Goal: Task Accomplishment & Management: Manage account settings

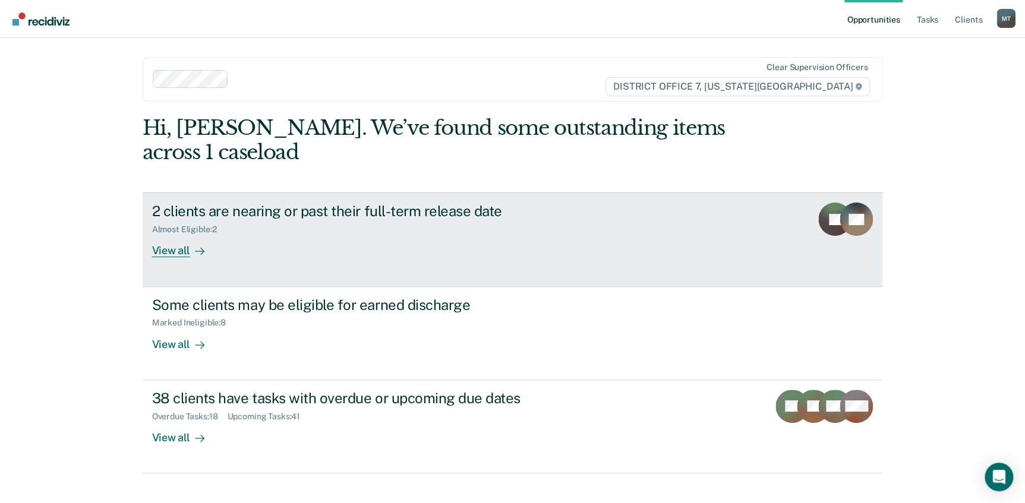
click at [166, 249] on div "View all" at bounding box center [185, 246] width 67 height 23
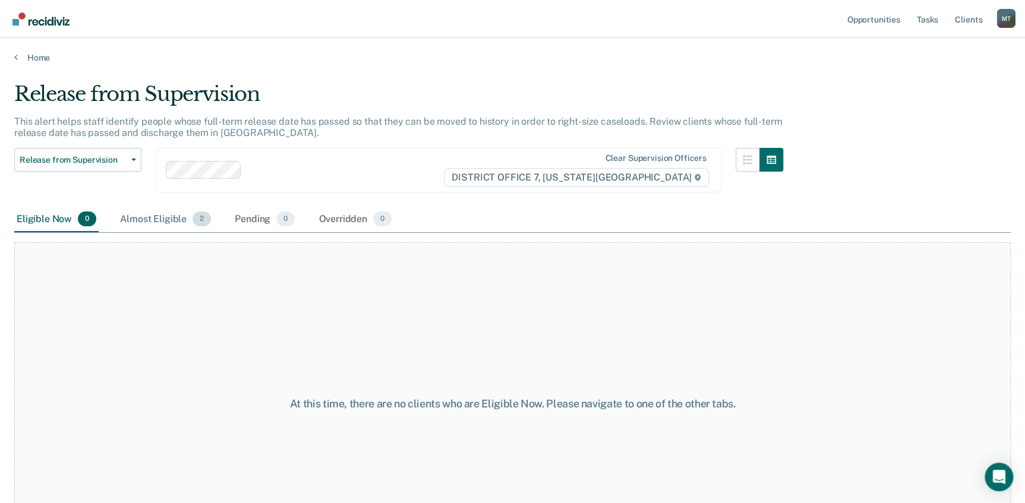
click at [167, 216] on div "Almost Eligible 2" at bounding box center [166, 220] width 96 height 26
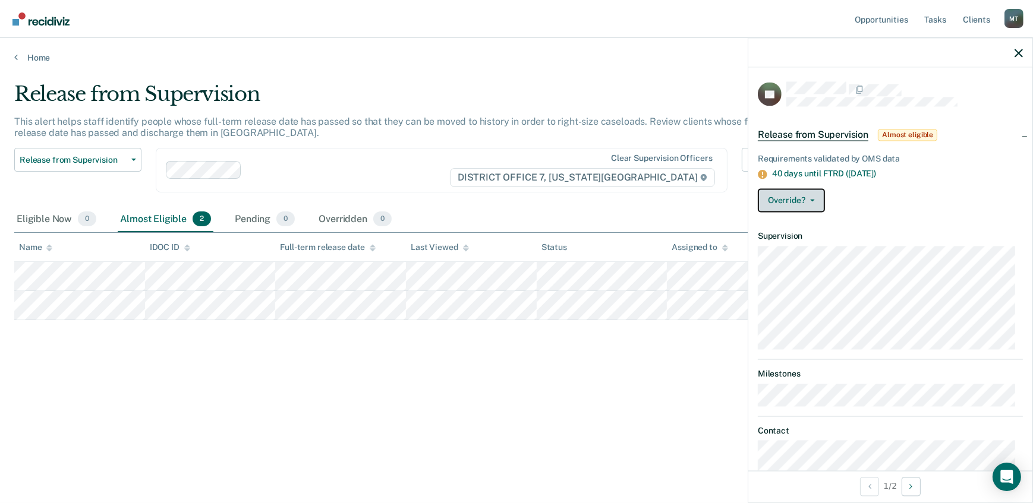
click at [794, 194] on button "Override?" at bounding box center [791, 201] width 67 height 24
click at [847, 193] on div "Override? Mark Pending Mark Overridden" at bounding box center [890, 201] width 265 height 24
click at [802, 198] on button "Override?" at bounding box center [791, 201] width 67 height 24
click at [846, 194] on div "Override? Mark Pending Mark Overridden" at bounding box center [890, 201] width 265 height 24
click at [814, 196] on button "Override?" at bounding box center [791, 201] width 67 height 24
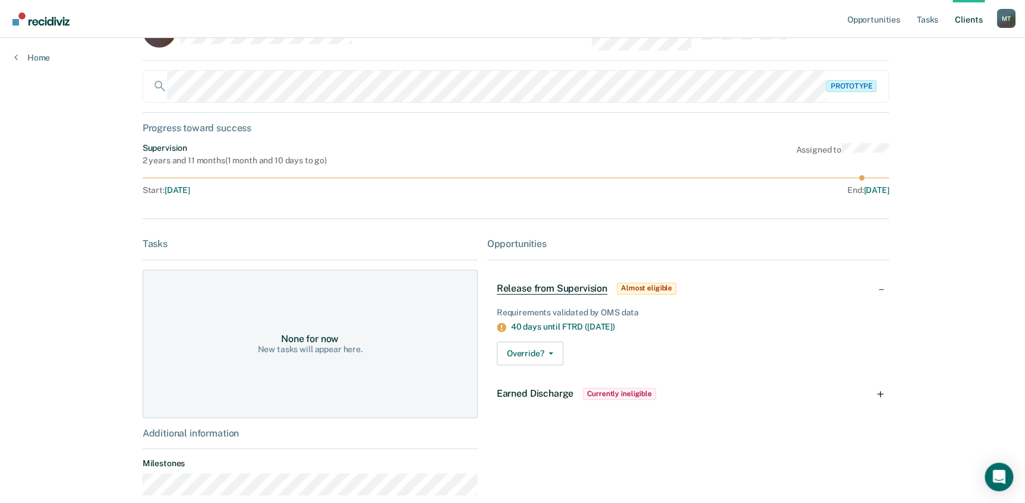
scroll to position [108, 0]
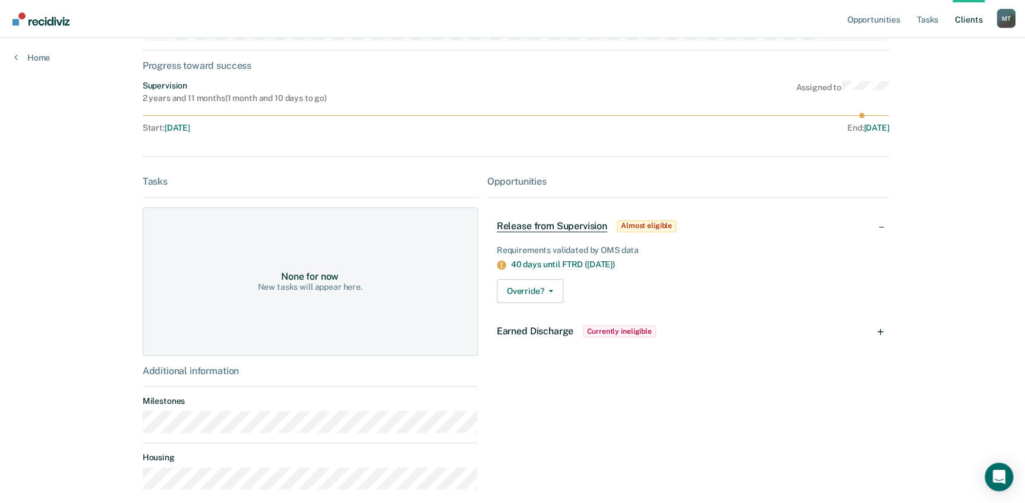
click at [605, 327] on span "Currently ineligible" at bounding box center [619, 332] width 73 height 12
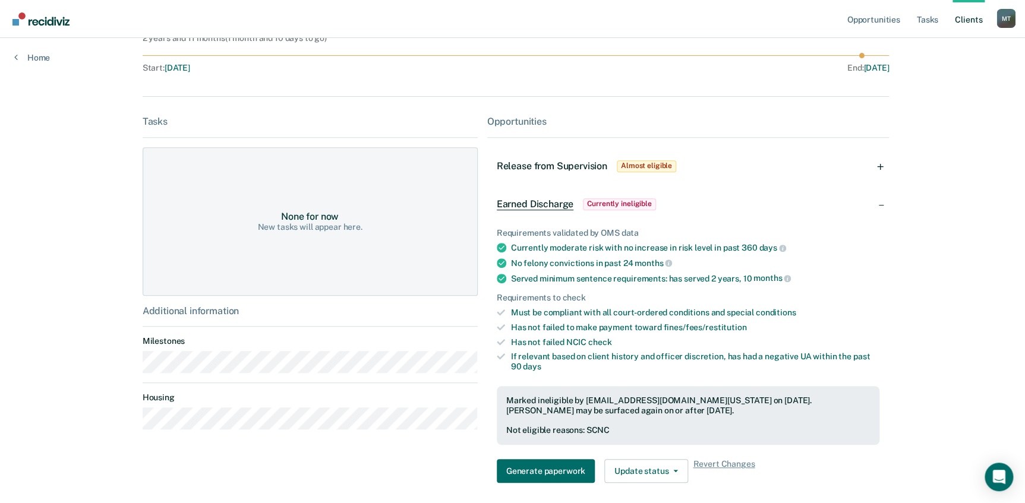
scroll to position [216, 0]
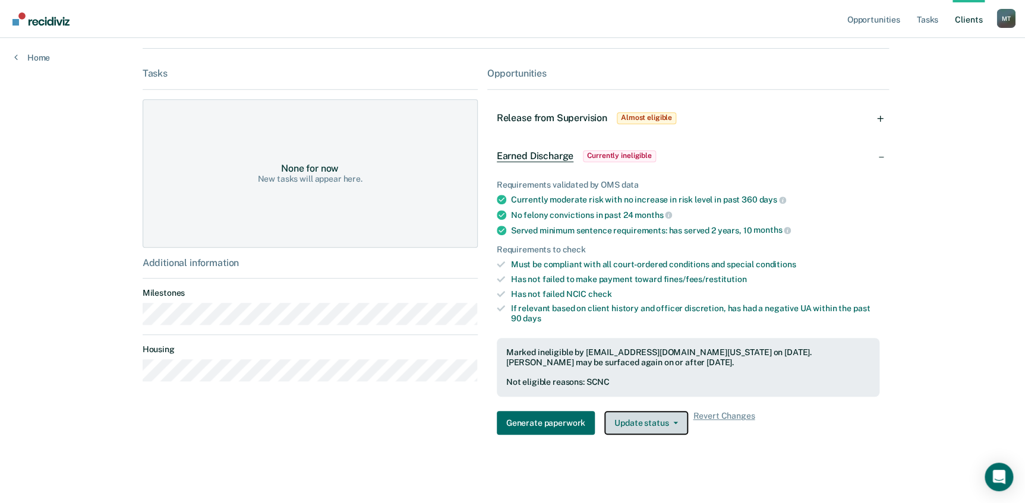
click at [637, 422] on button "Update status" at bounding box center [646, 423] width 84 height 24
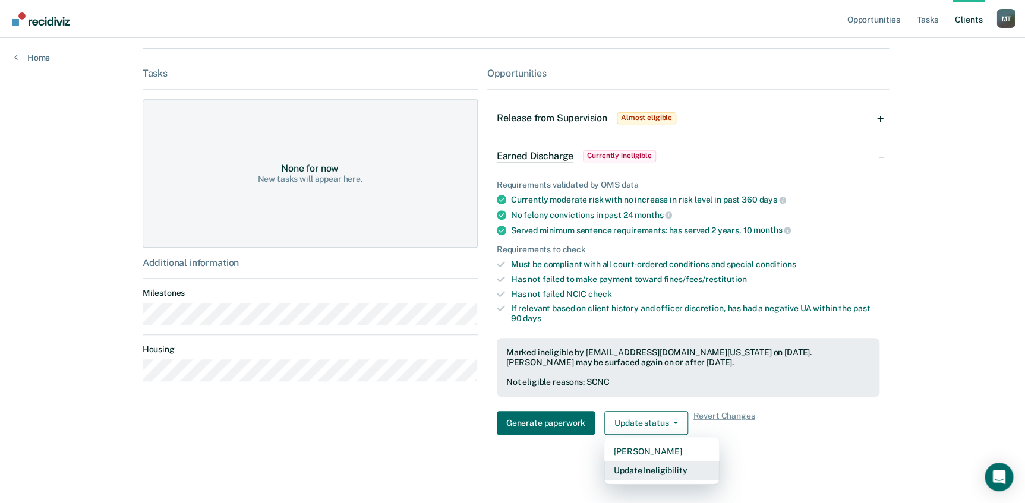
click at [637, 468] on button "Update Ineligibility" at bounding box center [661, 470] width 115 height 19
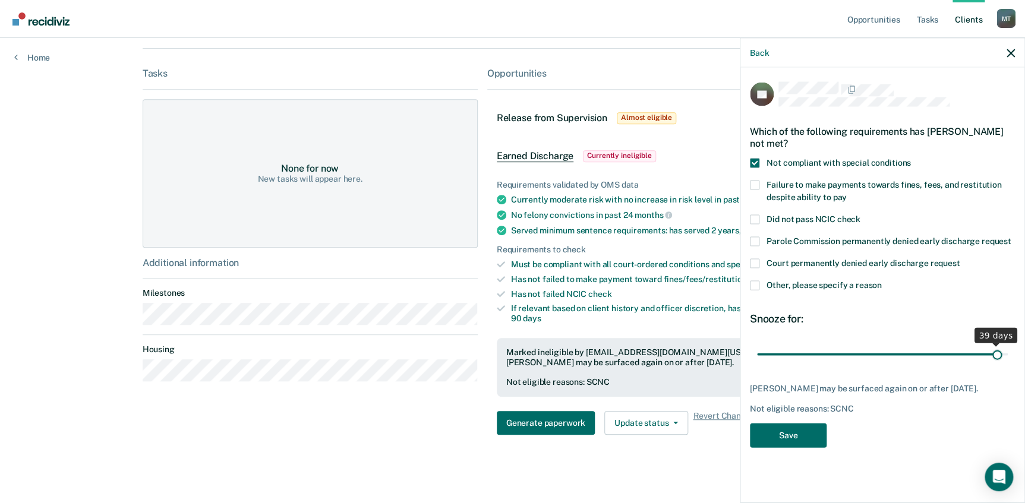
type input "40"
click at [1004, 356] on input "range" at bounding box center [882, 354] width 251 height 21
click at [789, 435] on button "Save" at bounding box center [788, 435] width 77 height 24
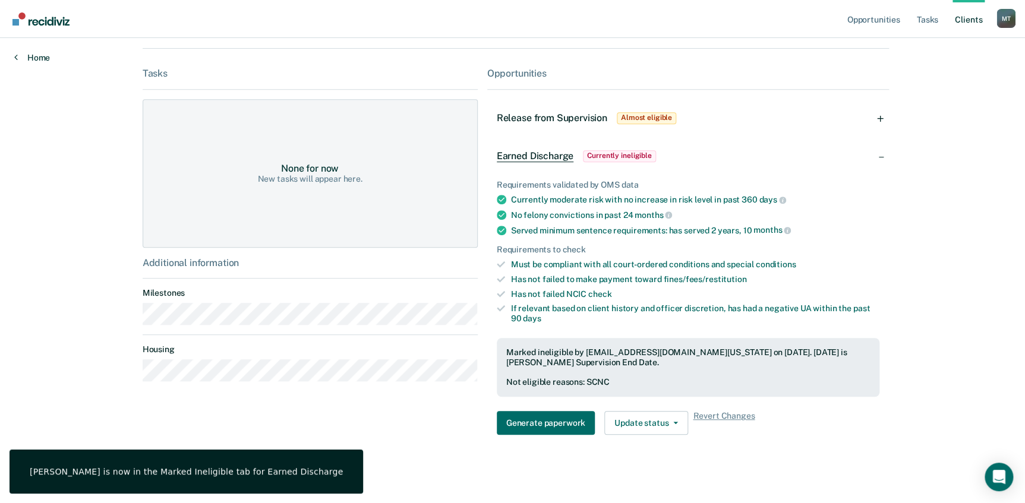
click at [45, 58] on link "Home" at bounding box center [32, 57] width 36 height 11
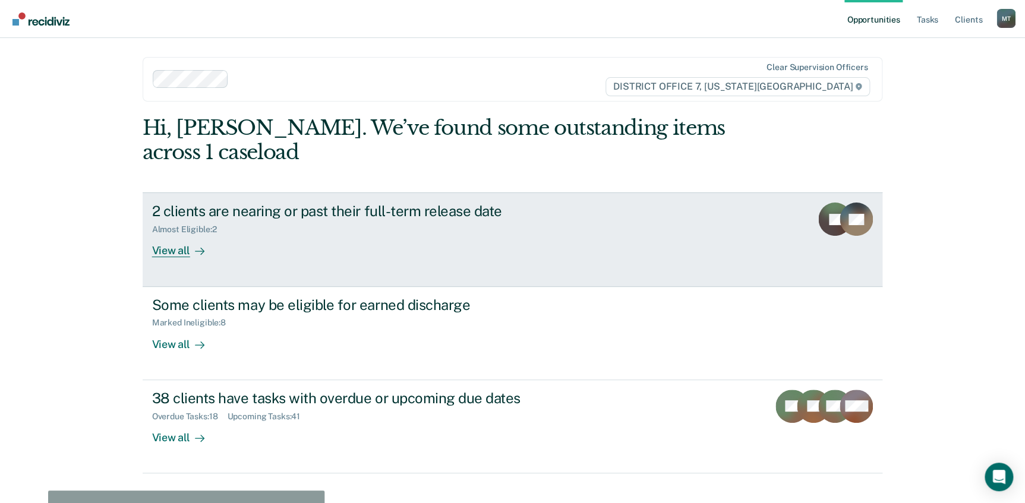
click at [178, 251] on div "View all" at bounding box center [185, 246] width 67 height 23
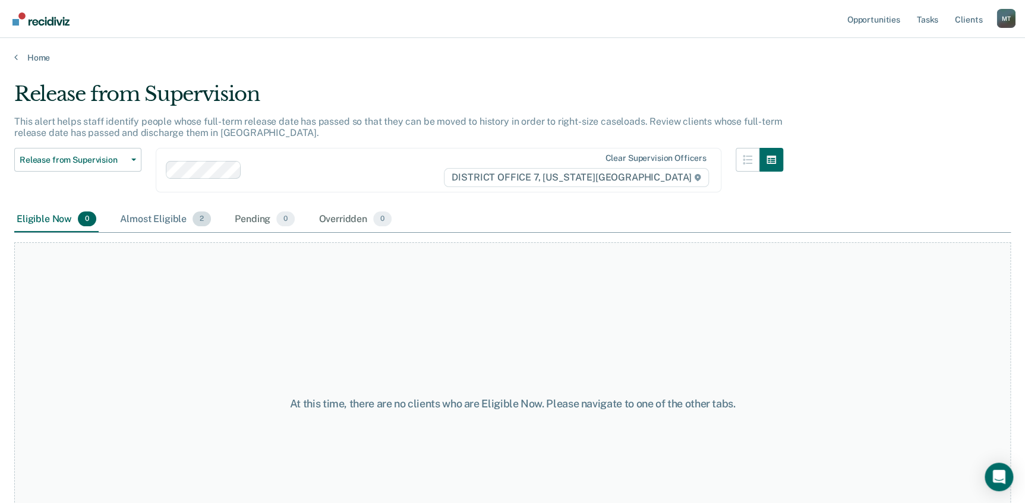
click at [157, 217] on div "Almost Eligible 2" at bounding box center [166, 220] width 96 height 26
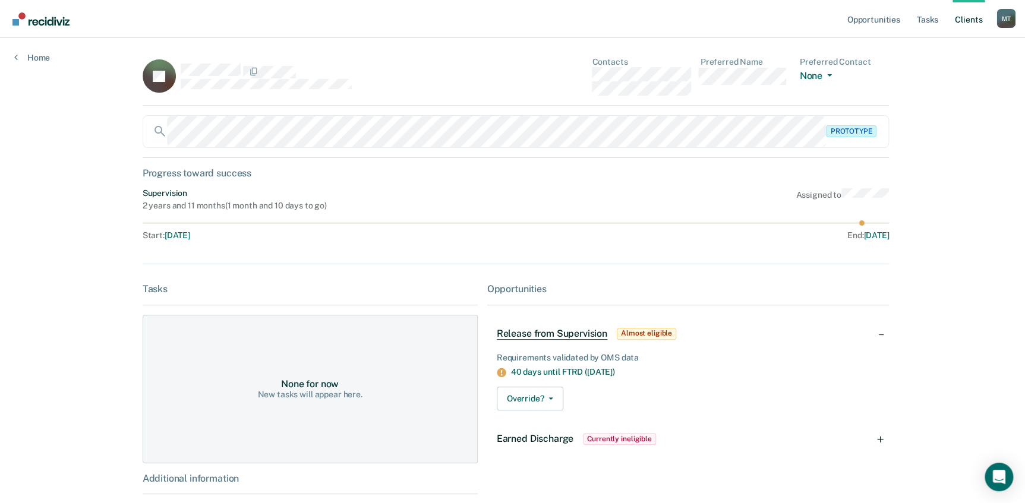
click at [603, 438] on span "Currently ineligible" at bounding box center [619, 439] width 73 height 12
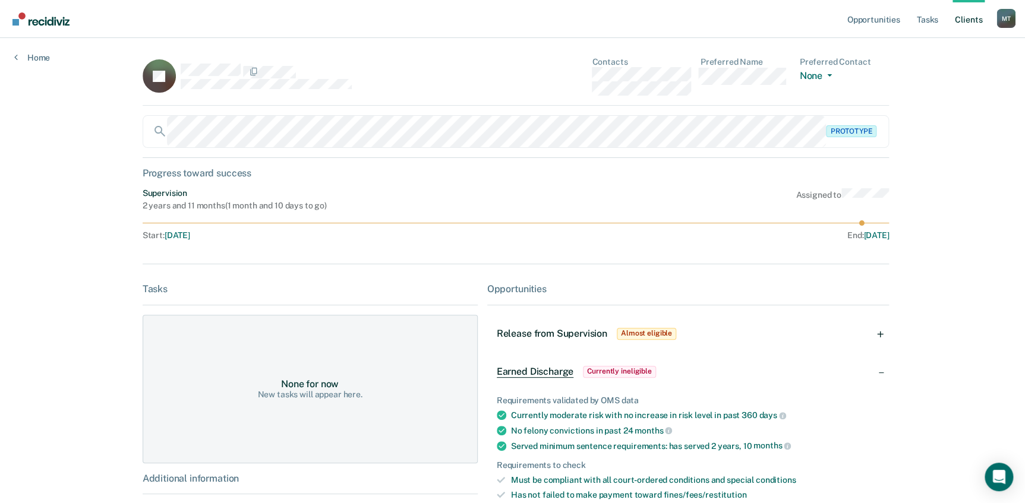
scroll to position [216, 0]
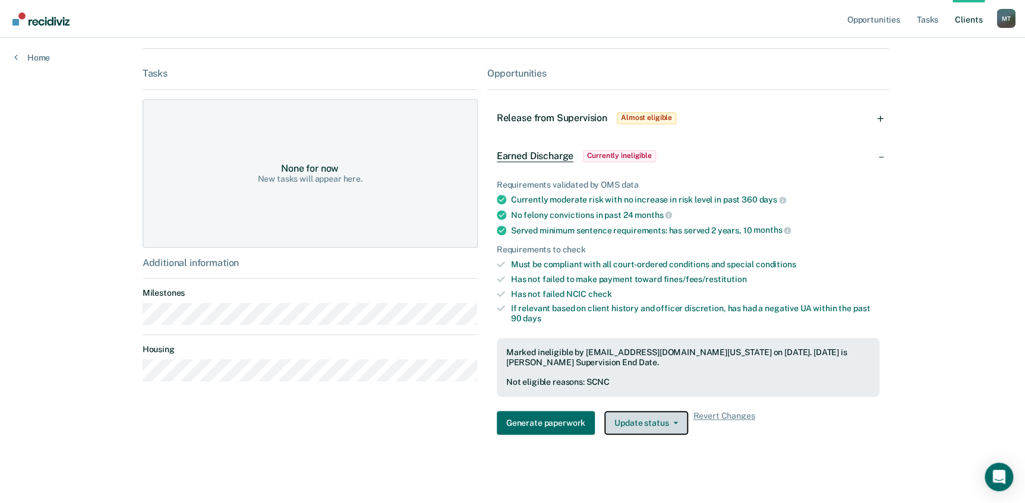
click at [650, 422] on button "Update status" at bounding box center [646, 423] width 84 height 24
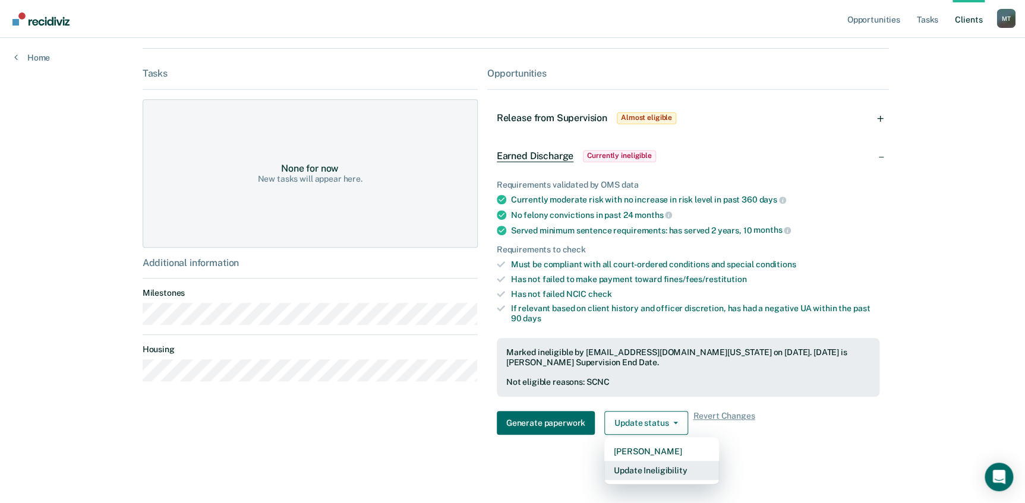
click at [641, 469] on button "Update Ineligibility" at bounding box center [661, 470] width 115 height 19
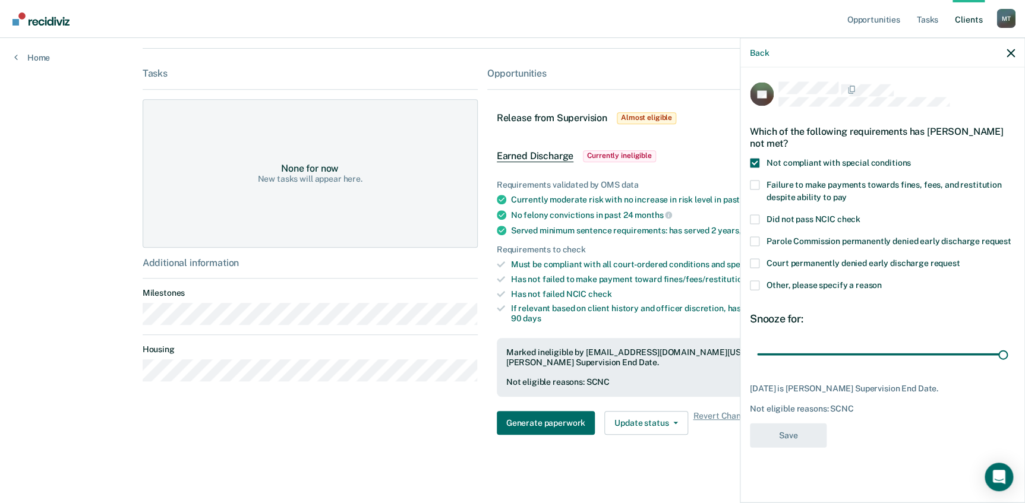
click at [753, 285] on span at bounding box center [755, 285] width 10 height 10
click at [882, 280] on input "Other, please specify a reason" at bounding box center [882, 280] width 0 height 0
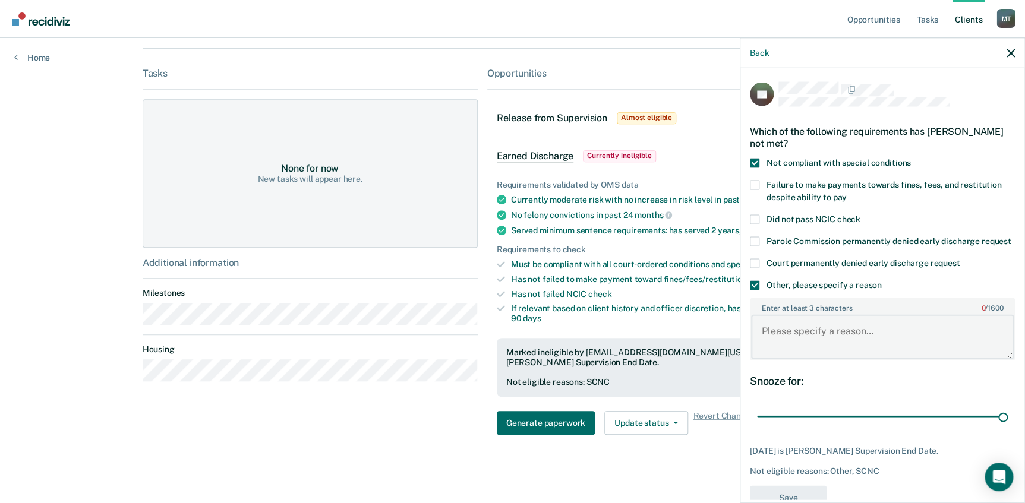
click at [800, 345] on textarea "Enter at least 3 characters 0 / 1600" at bounding box center [882, 337] width 263 height 44
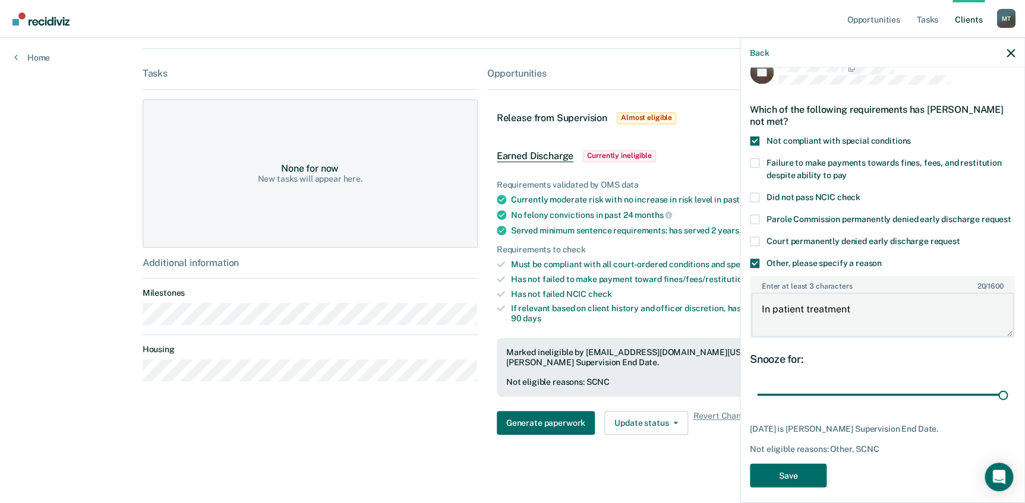
scroll to position [42, 0]
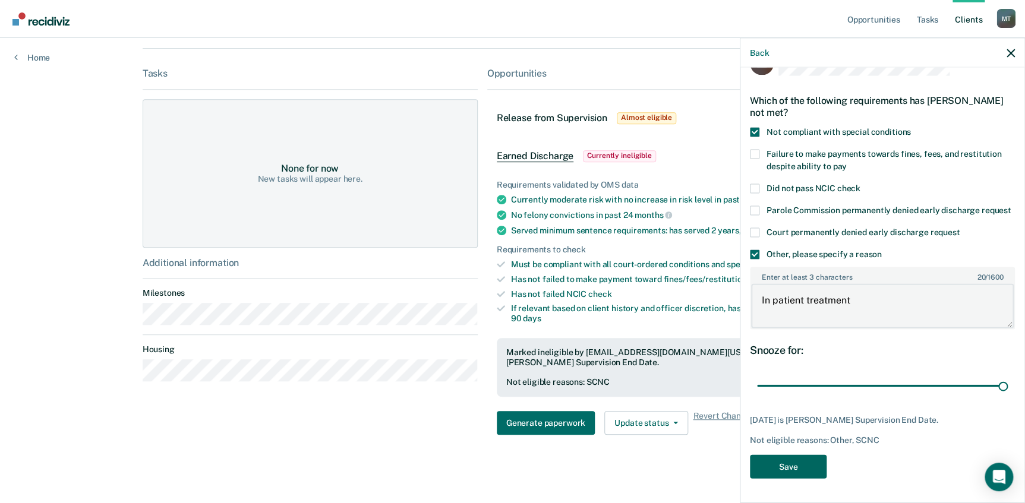
type textarea "In patient treatment"
click at [781, 467] on button "Save" at bounding box center [788, 467] width 77 height 24
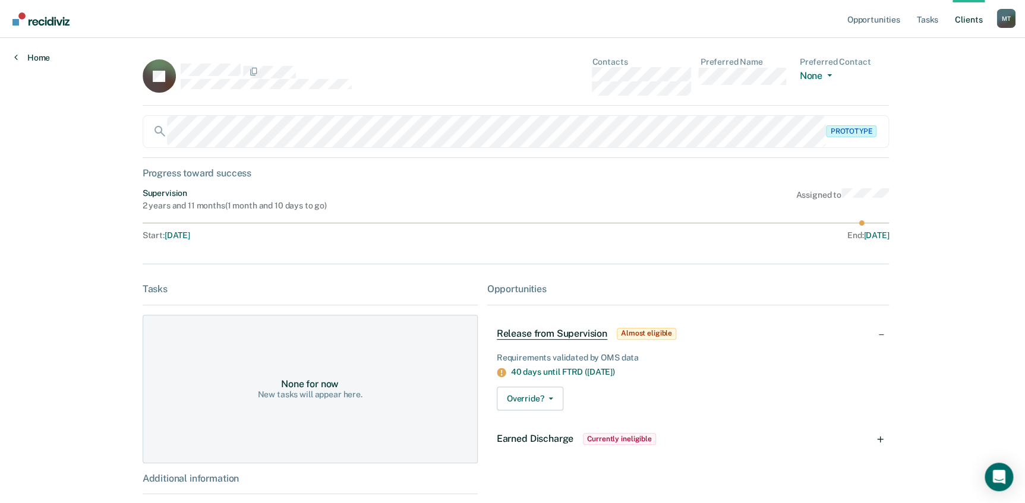
click at [32, 58] on link "Home" at bounding box center [32, 57] width 36 height 11
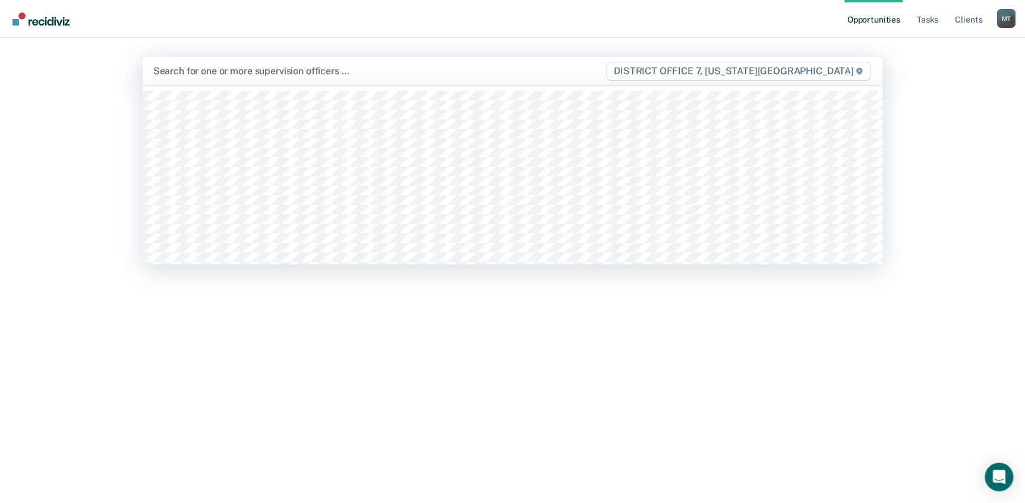
click at [213, 75] on div at bounding box center [379, 71] width 452 height 14
click at [377, 284] on div "Hi, [PERSON_NAME]. Search for supervision officers above to review and refer el…" at bounding box center [513, 335] width 740 height 370
click at [390, 63] on div "Search for one or more supervision officers …" at bounding box center [379, 71] width 454 height 16
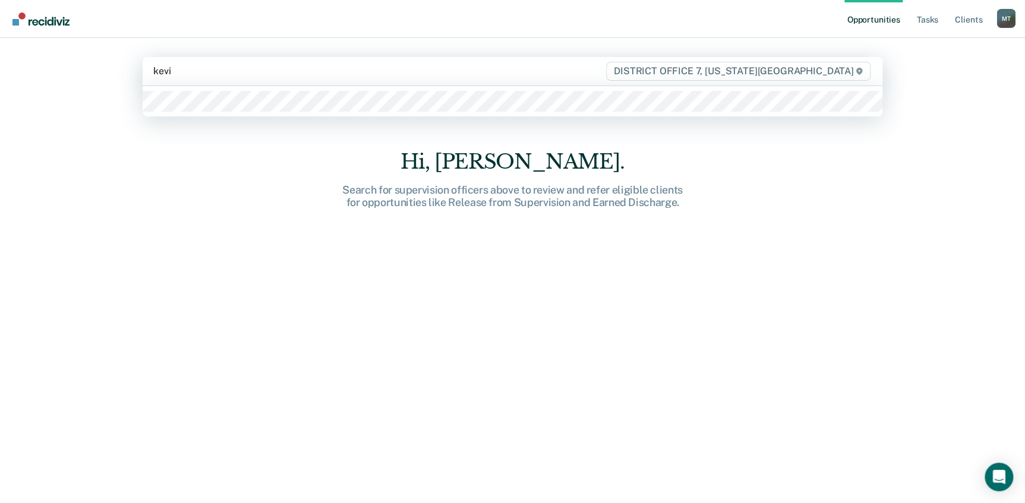
type input "[PERSON_NAME]"
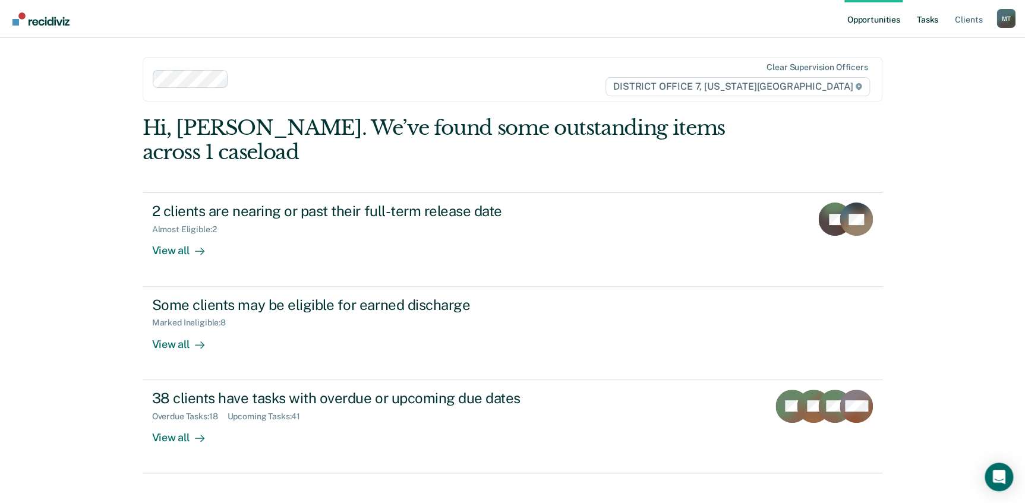
click at [921, 19] on link "Tasks" at bounding box center [927, 19] width 26 height 38
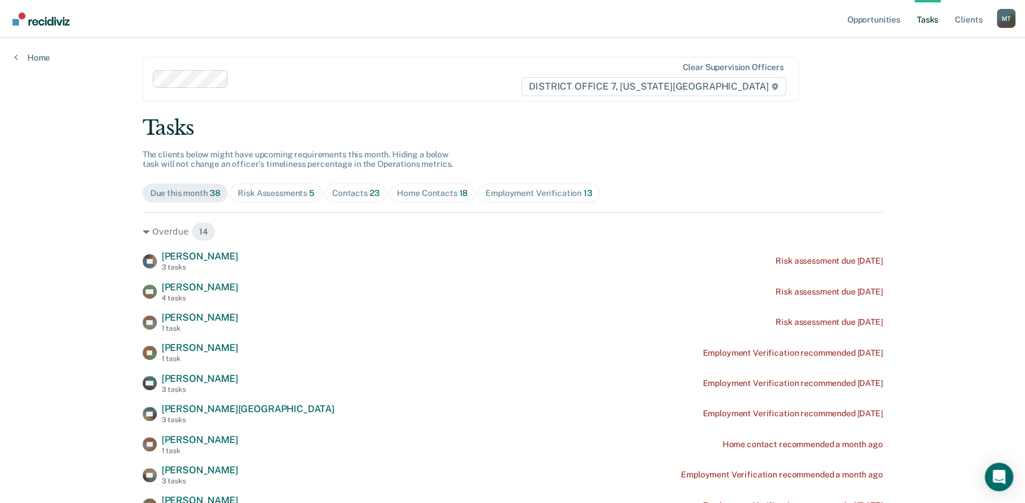
click at [535, 193] on div "Employment Verification 13" at bounding box center [538, 193] width 106 height 10
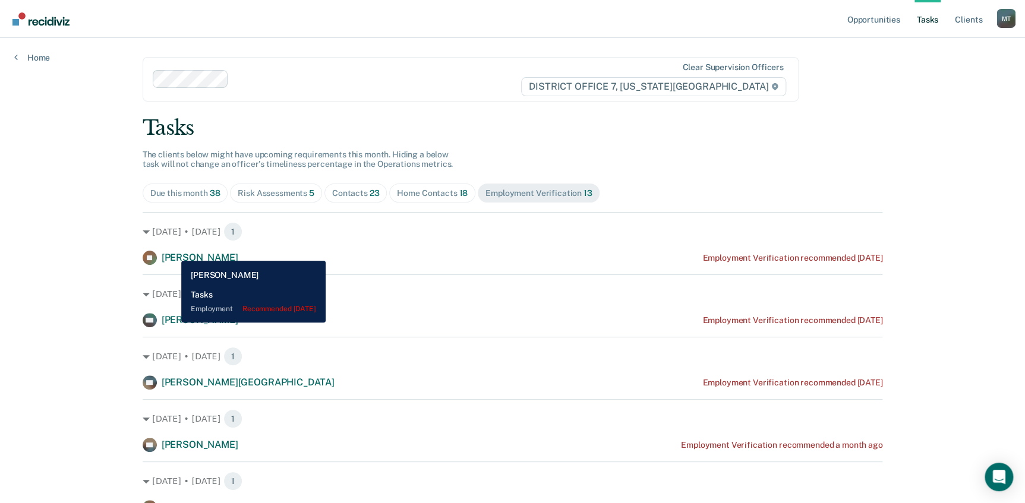
click at [172, 252] on span "[PERSON_NAME]" at bounding box center [200, 257] width 77 height 11
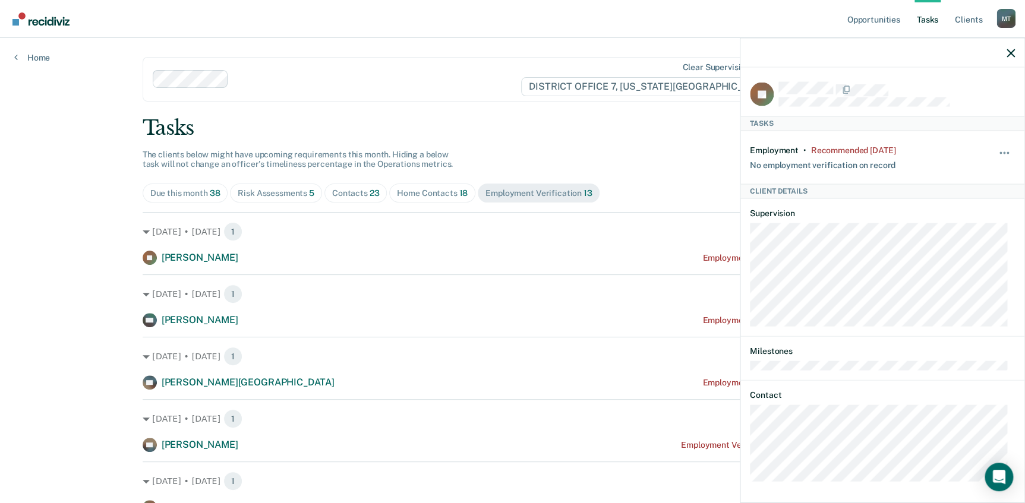
scroll to position [4, 0]
click at [786, 160] on div "No employment verification on record" at bounding box center [823, 159] width 146 height 15
click at [1001, 146] on button "button" at bounding box center [1005, 155] width 20 height 19
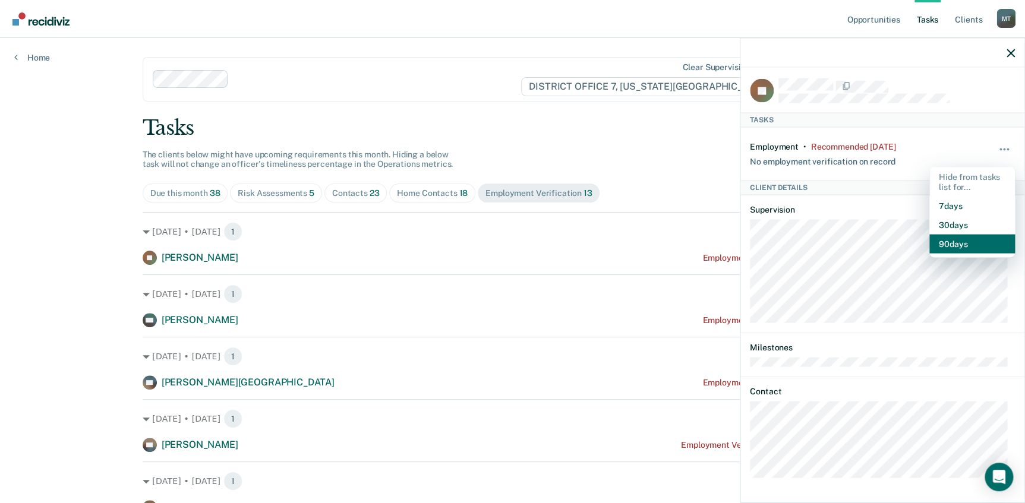
click at [949, 244] on button "90 days" at bounding box center [972, 244] width 86 height 19
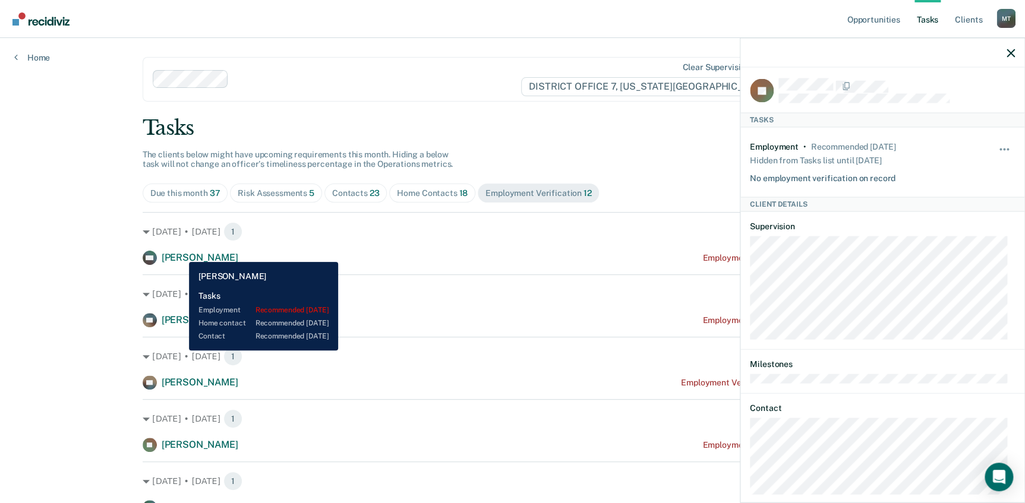
click at [180, 253] on span "[PERSON_NAME]" at bounding box center [200, 257] width 77 height 11
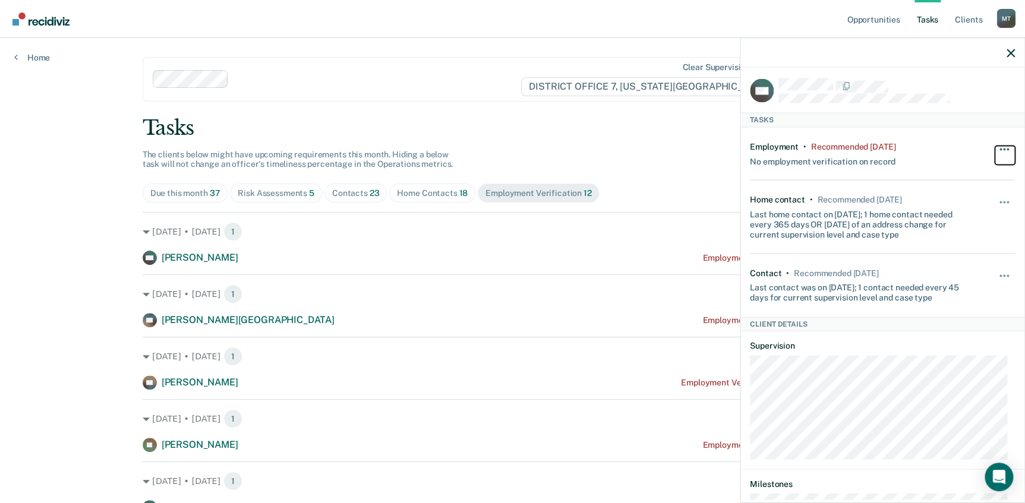
click at [995, 146] on button "button" at bounding box center [1005, 155] width 20 height 19
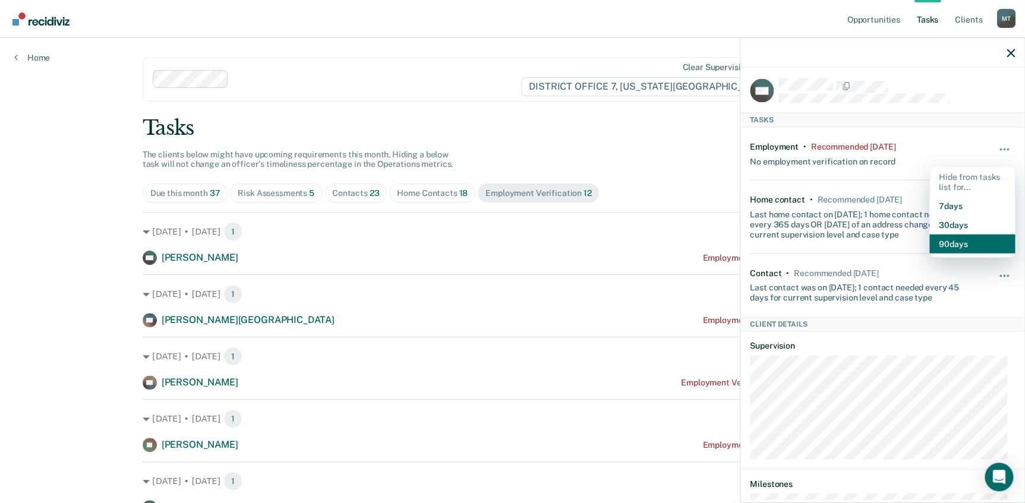
click at [957, 248] on button "90 days" at bounding box center [972, 244] width 86 height 19
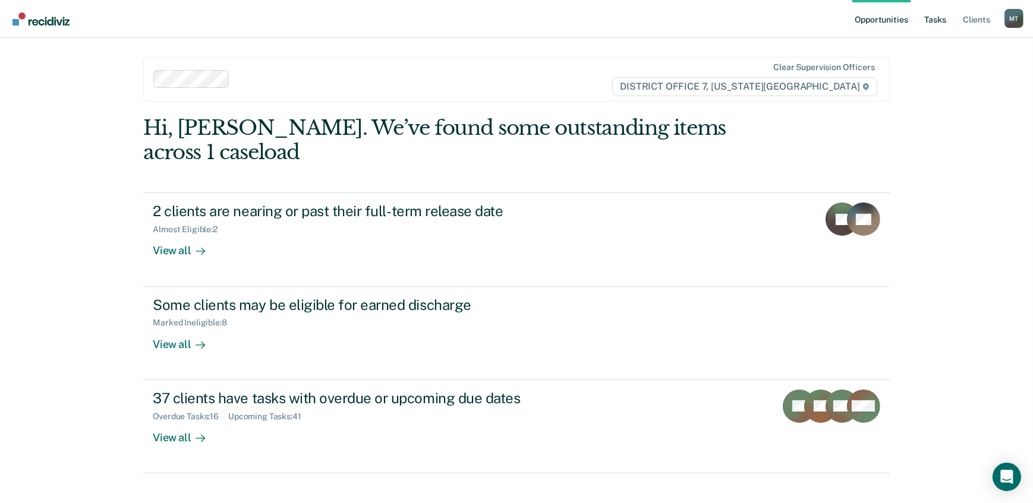
click at [930, 21] on link "Tasks" at bounding box center [935, 19] width 26 height 38
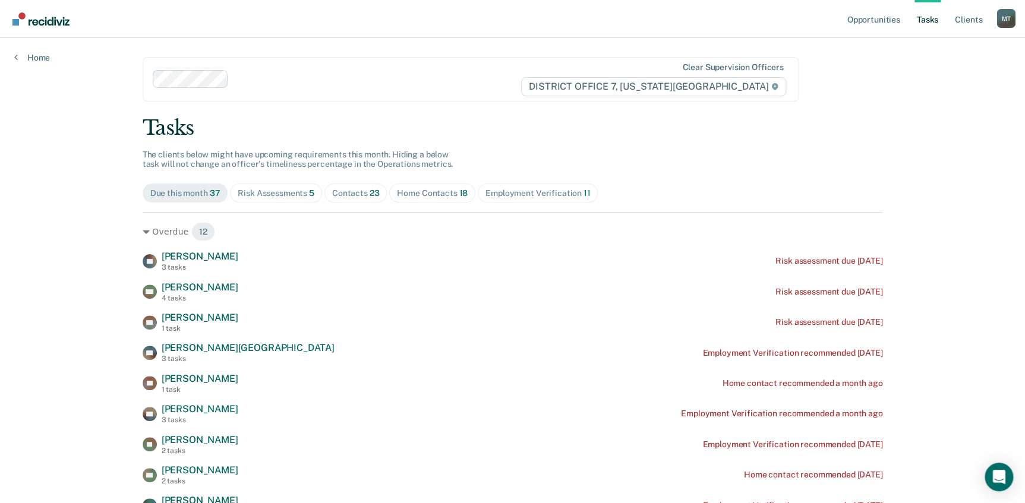
click at [547, 191] on div "Employment Verification 11" at bounding box center [537, 193] width 105 height 10
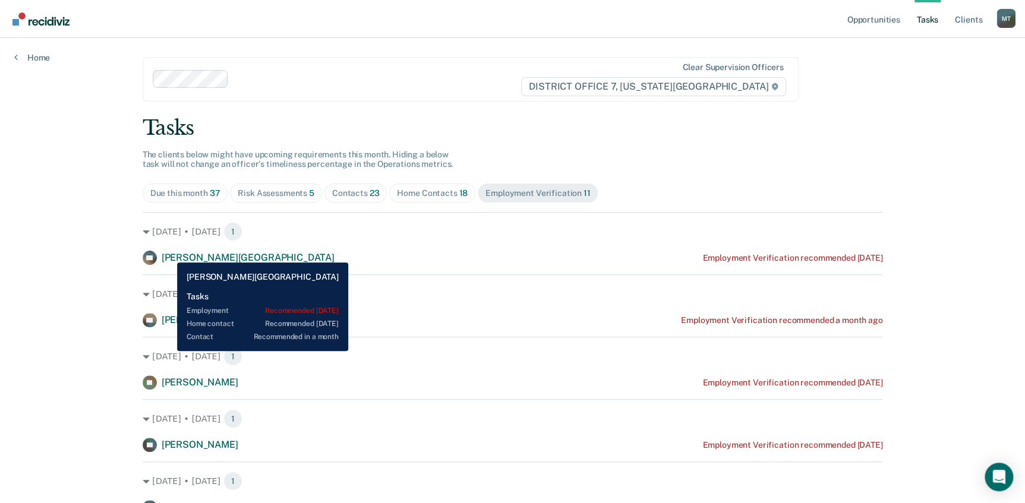
click at [168, 254] on span "[PERSON_NAME][GEOGRAPHIC_DATA]" at bounding box center [248, 257] width 173 height 11
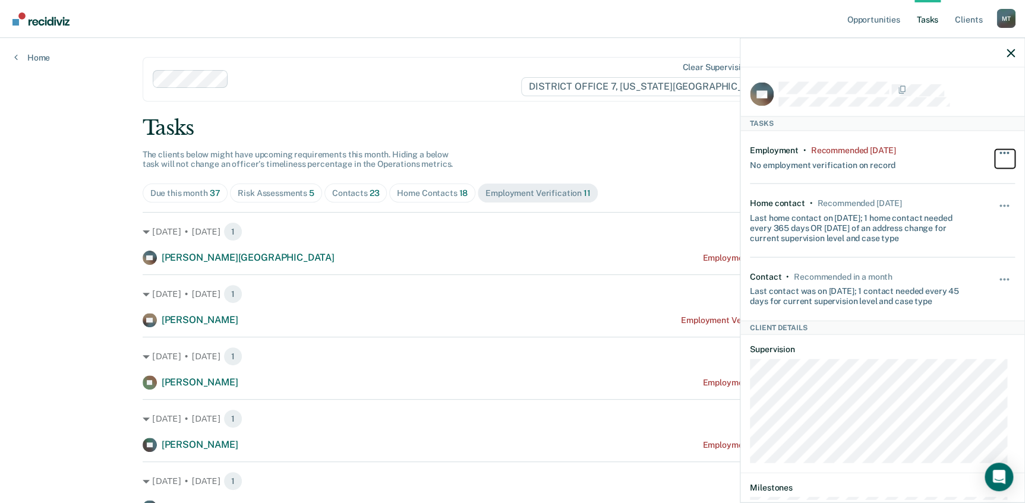
click at [995, 150] on button "button" at bounding box center [1005, 158] width 20 height 19
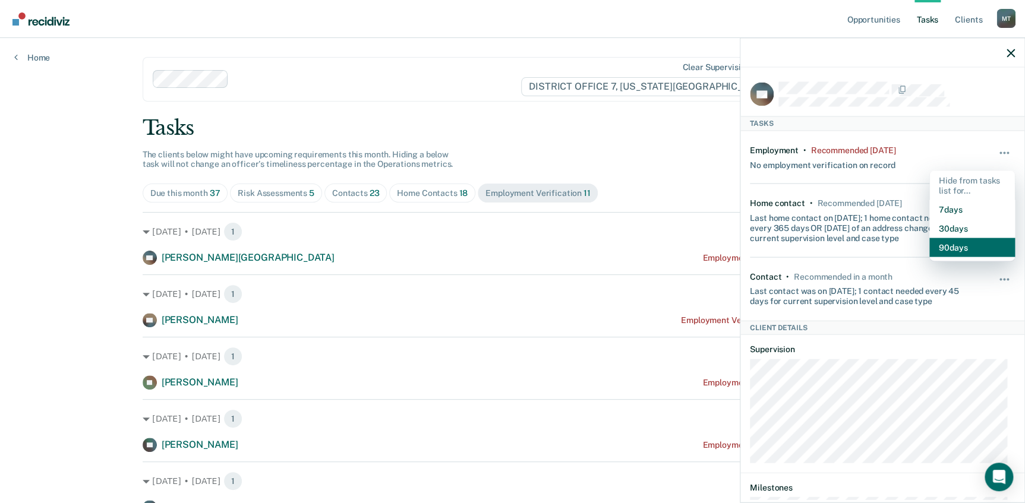
click at [945, 250] on button "90 days" at bounding box center [972, 247] width 86 height 19
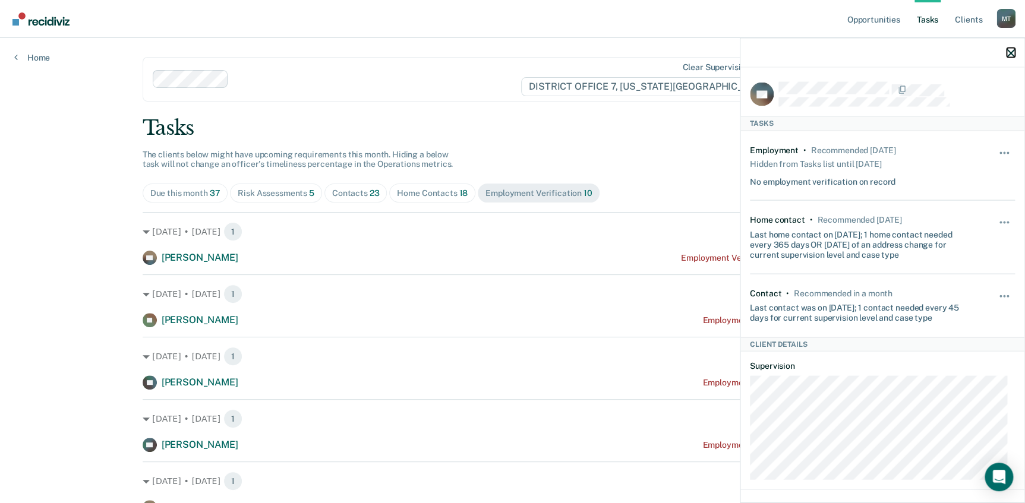
click at [1010, 52] on icon "button" at bounding box center [1011, 53] width 8 height 8
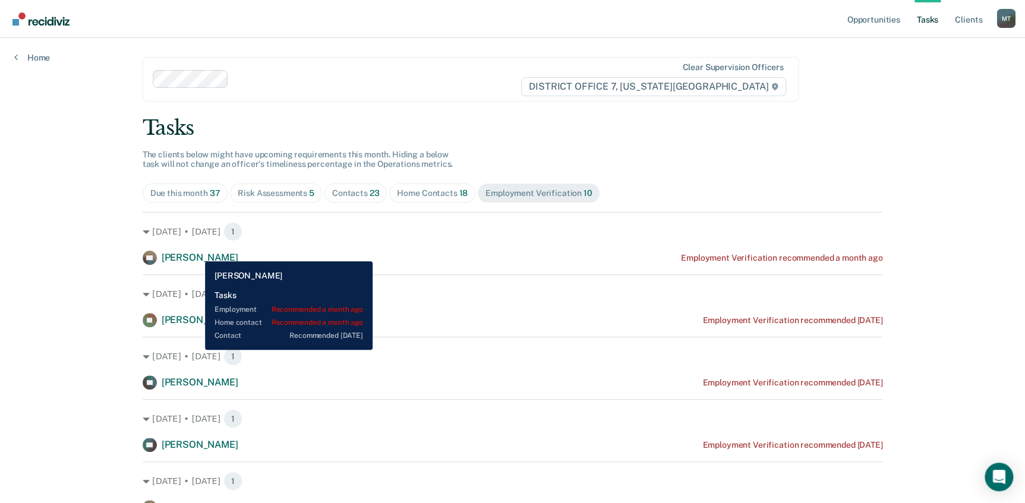
click at [196, 253] on span "[PERSON_NAME]" at bounding box center [200, 257] width 77 height 11
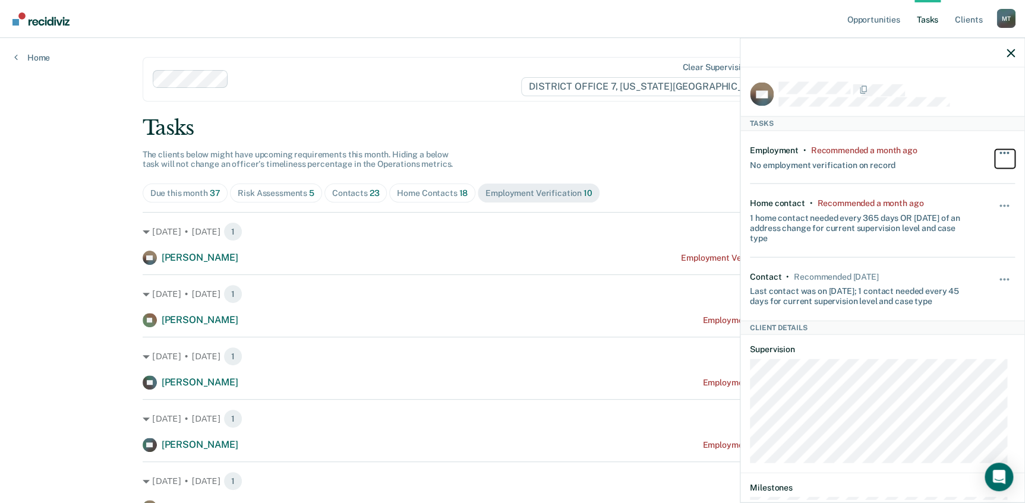
click at [995, 149] on button "button" at bounding box center [1005, 158] width 20 height 19
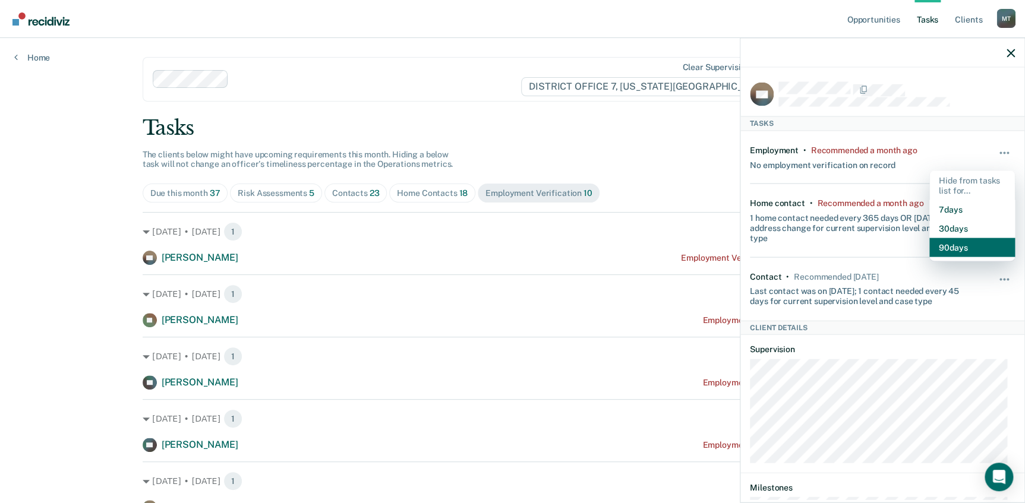
click at [947, 242] on button "90 days" at bounding box center [972, 247] width 86 height 19
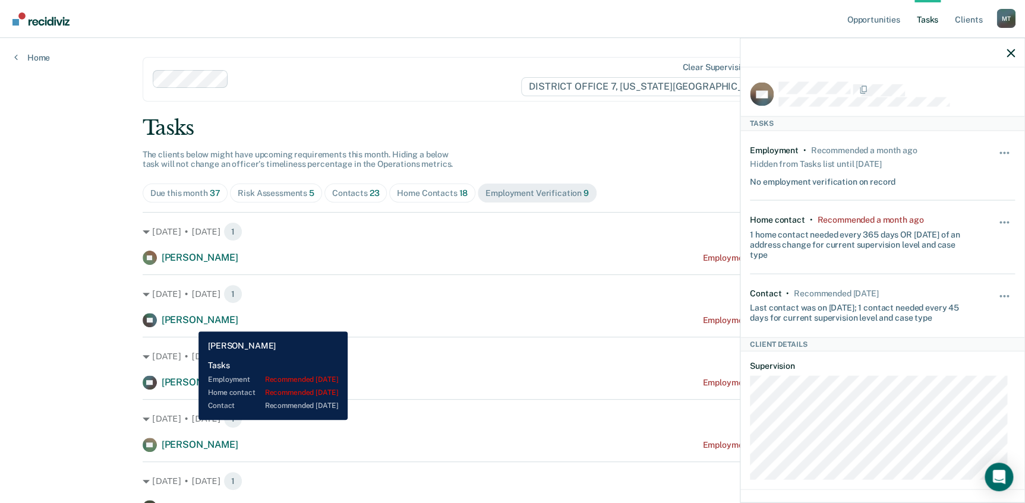
click at [190, 323] on span "[PERSON_NAME]" at bounding box center [200, 319] width 77 height 11
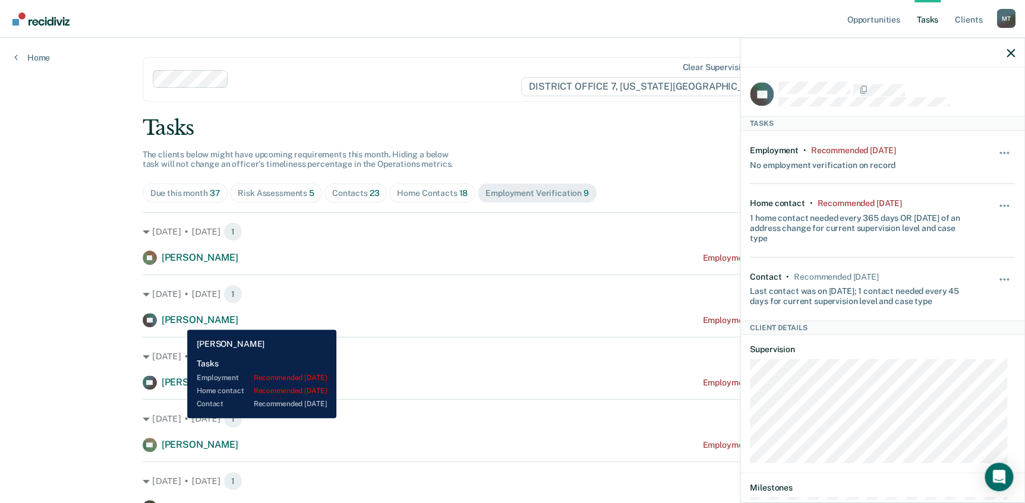
click at [178, 321] on span "[PERSON_NAME]" at bounding box center [200, 319] width 77 height 11
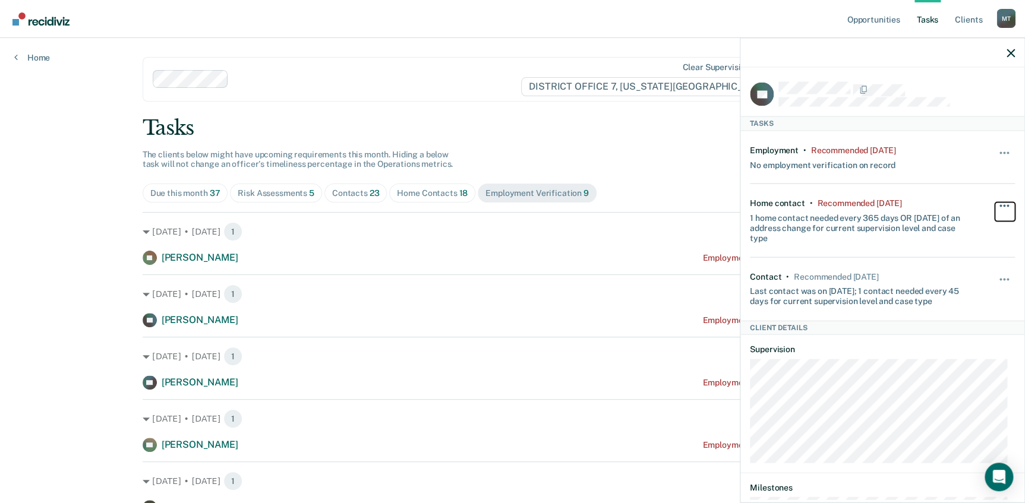
click at [995, 203] on button "button" at bounding box center [1005, 212] width 20 height 19
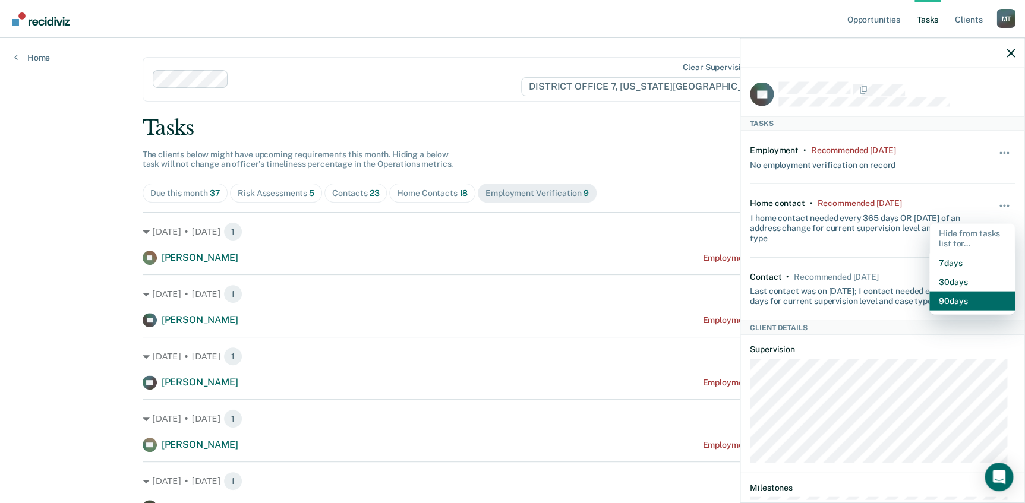
click at [951, 305] on button "90 days" at bounding box center [972, 301] width 86 height 19
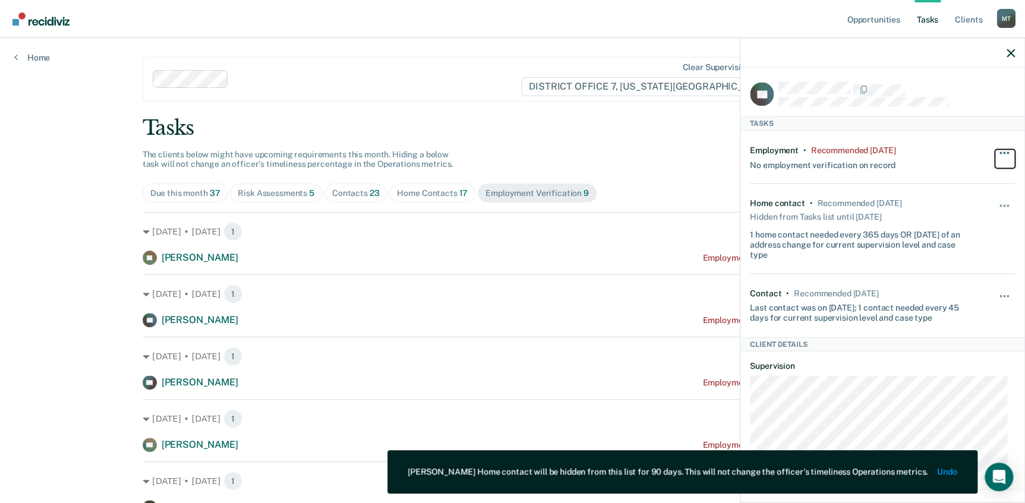
click at [995, 150] on button "button" at bounding box center [1005, 158] width 20 height 19
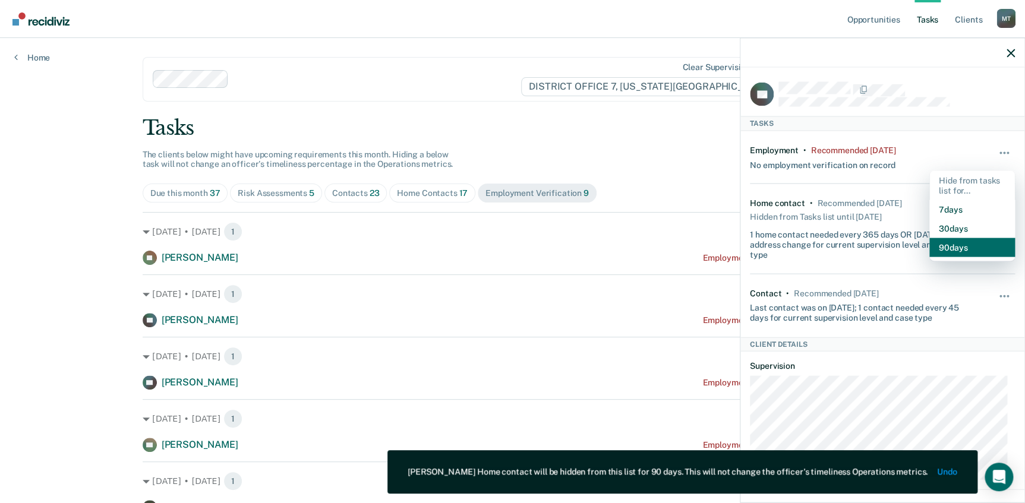
click at [962, 242] on button "90 days" at bounding box center [972, 247] width 86 height 19
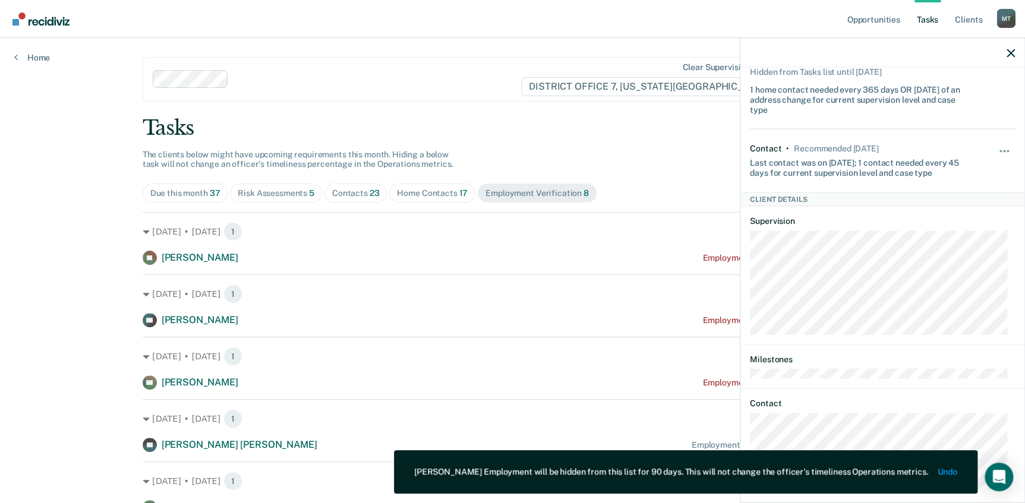
scroll to position [173, 0]
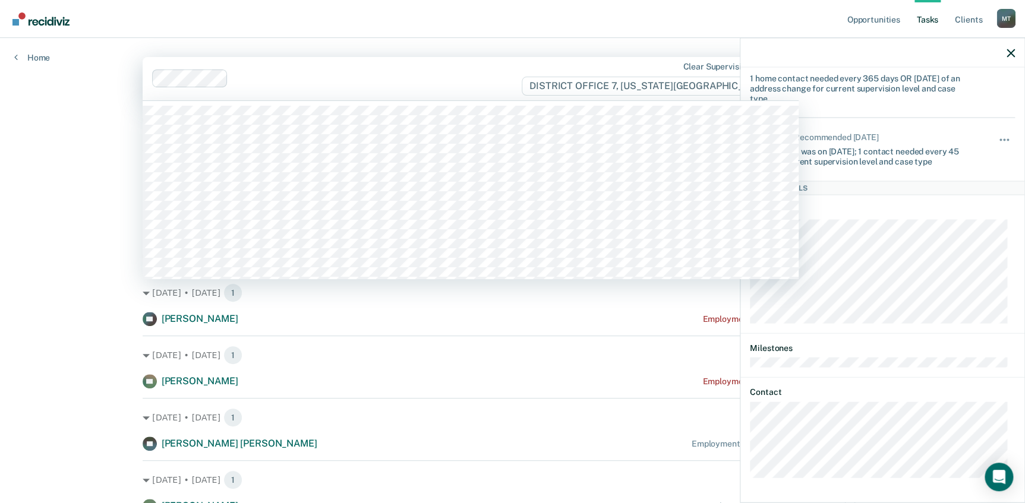
click at [501, 90] on div "Clear supervision officers DISTRICT OFFICE 7, IDAHO FALLS" at bounding box center [471, 78] width 656 height 43
click at [111, 57] on div "Opportunities Tasks Client s Mulberry, Tiffanie M T Profile How it works Log Ou…" at bounding box center [512, 374] width 1025 height 748
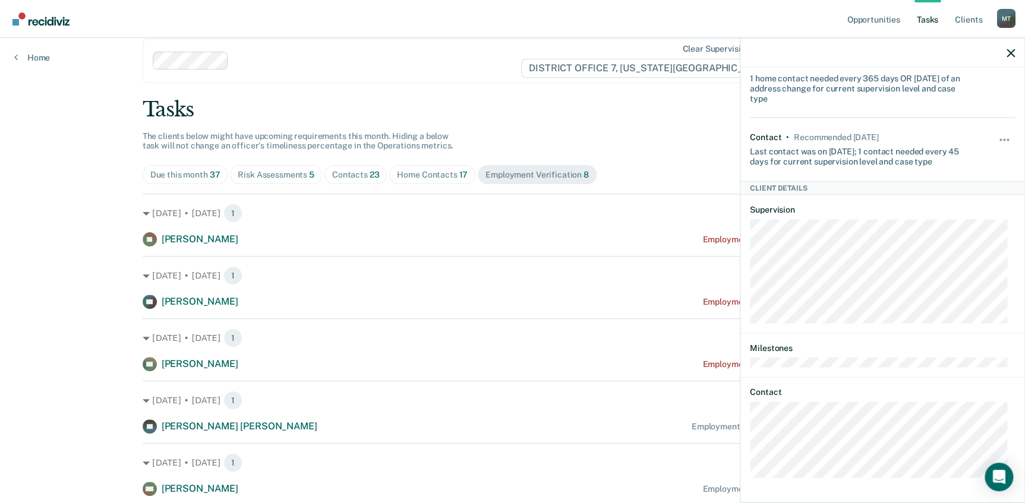
scroll to position [0, 0]
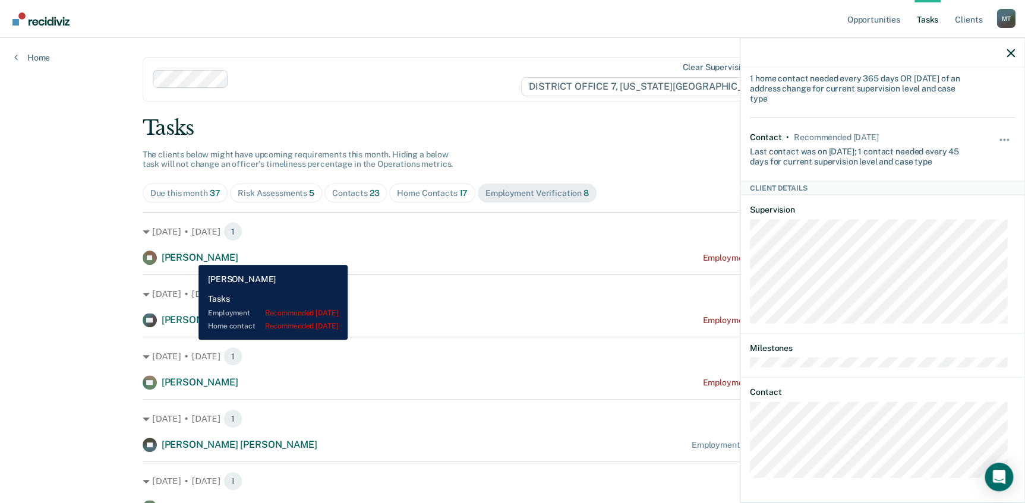
click at [190, 256] on span "[PERSON_NAME]" at bounding box center [200, 257] width 77 height 11
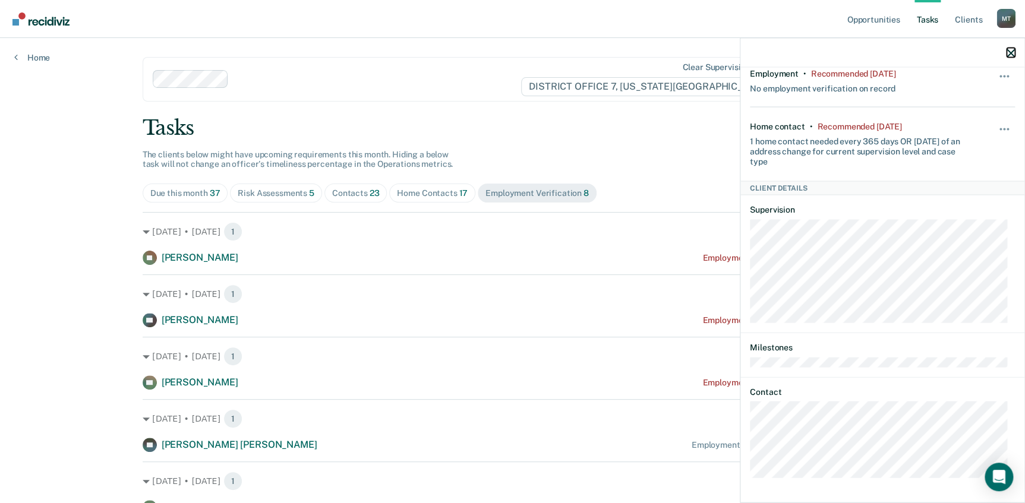
click at [1011, 52] on icon "button" at bounding box center [1011, 53] width 8 height 8
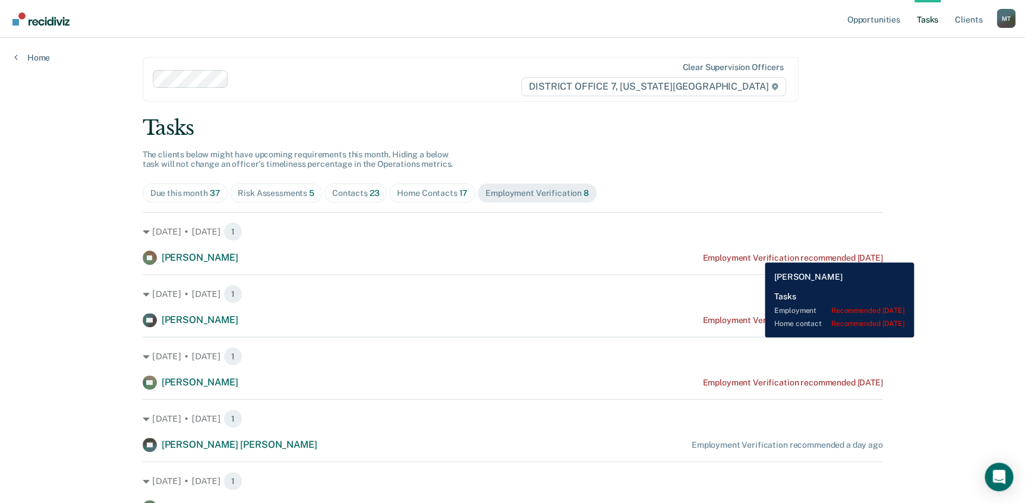
click at [756, 254] on div "Employment Verification recommended [DATE]" at bounding box center [792, 258] width 180 height 10
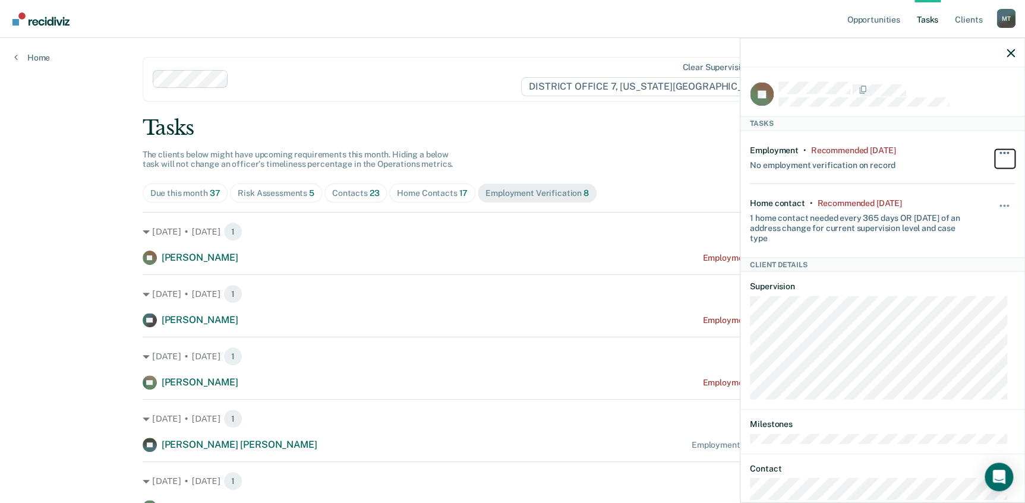
click at [998, 149] on button "button" at bounding box center [1005, 158] width 20 height 19
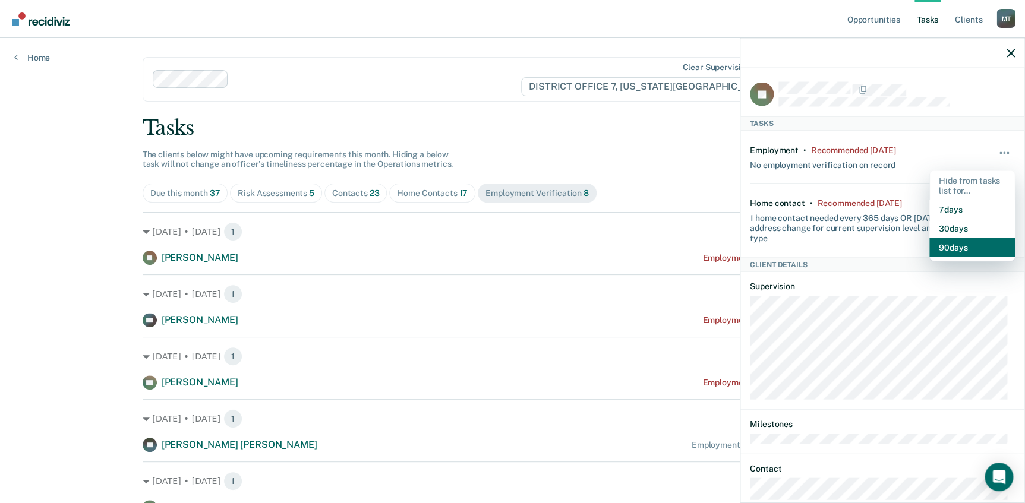
click at [957, 247] on button "90 days" at bounding box center [972, 247] width 86 height 19
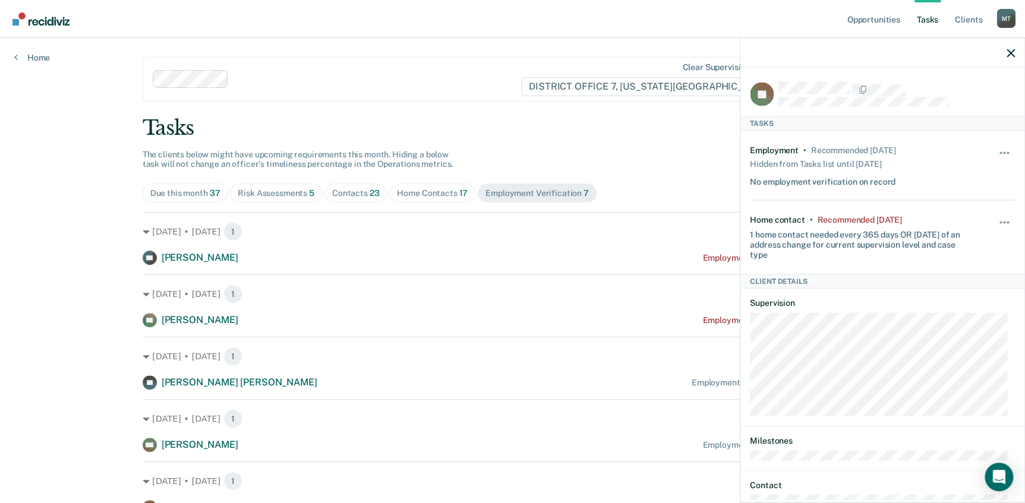
click at [471, 118] on div "Tasks" at bounding box center [513, 128] width 740 height 24
drag, startPoint x: 637, startPoint y: 145, endPoint x: 926, endPoint y: 92, distance: 293.6
click at [638, 145] on div "Tasks The clients below might have upcoming requirements this month. Hiding a b…" at bounding box center [513, 377] width 740 height 523
click at [1010, 51] on icon "button" at bounding box center [1011, 53] width 8 height 8
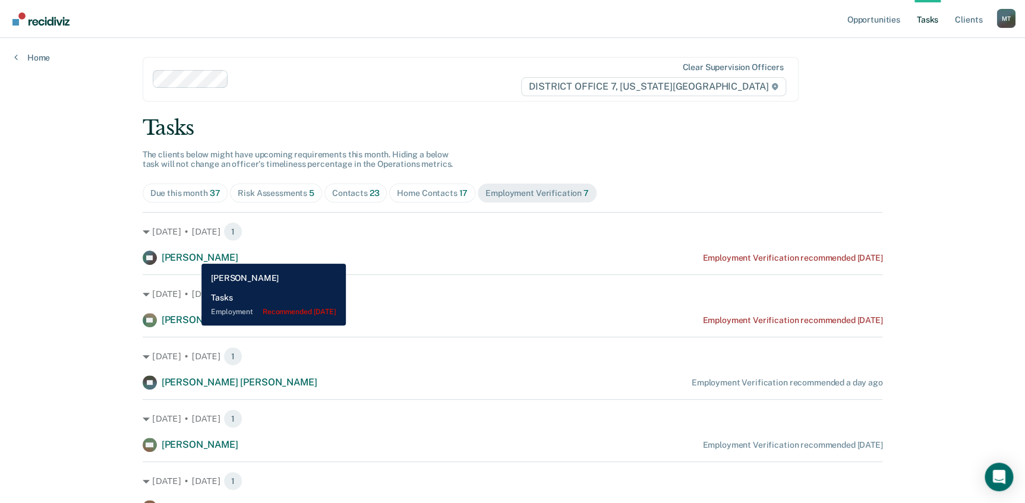
click at [193, 255] on span "[PERSON_NAME]" at bounding box center [200, 257] width 77 height 11
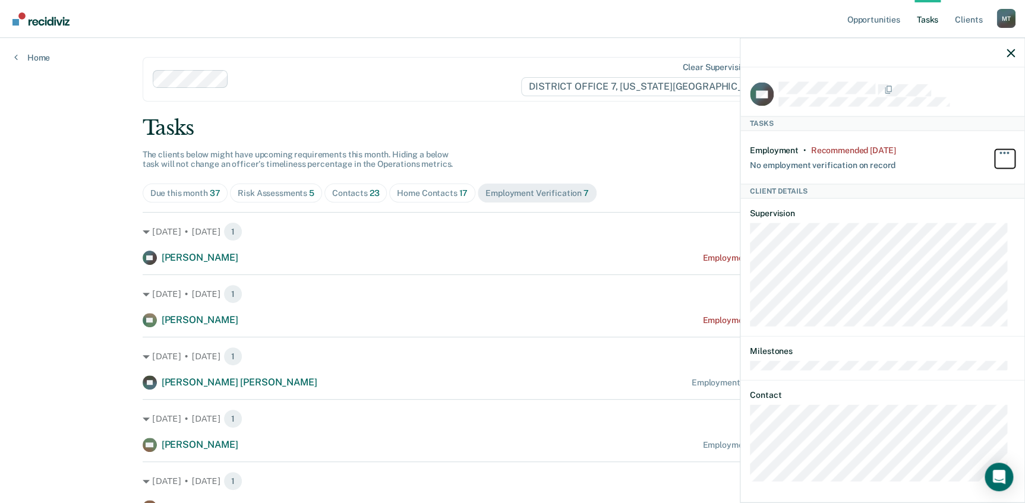
click at [1001, 150] on button "button" at bounding box center [1005, 158] width 20 height 19
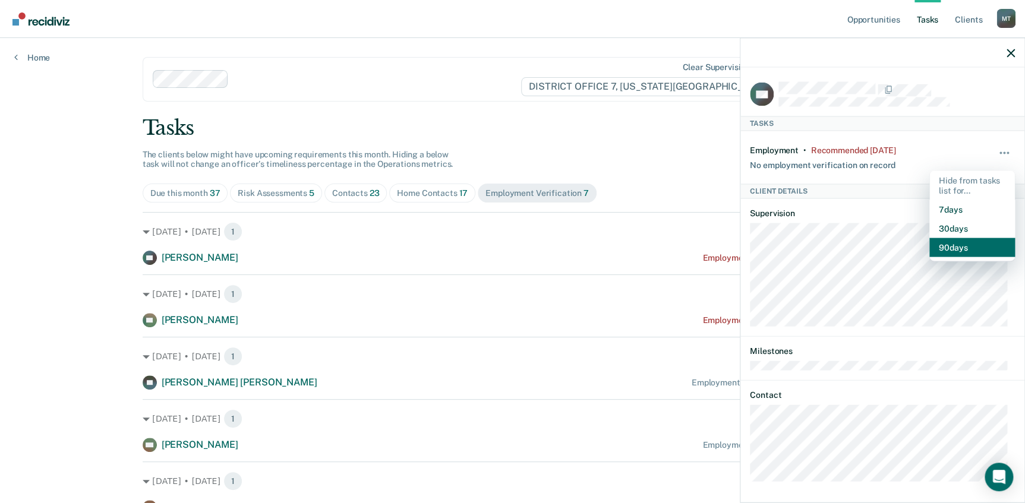
click at [953, 248] on button "90 days" at bounding box center [972, 247] width 86 height 19
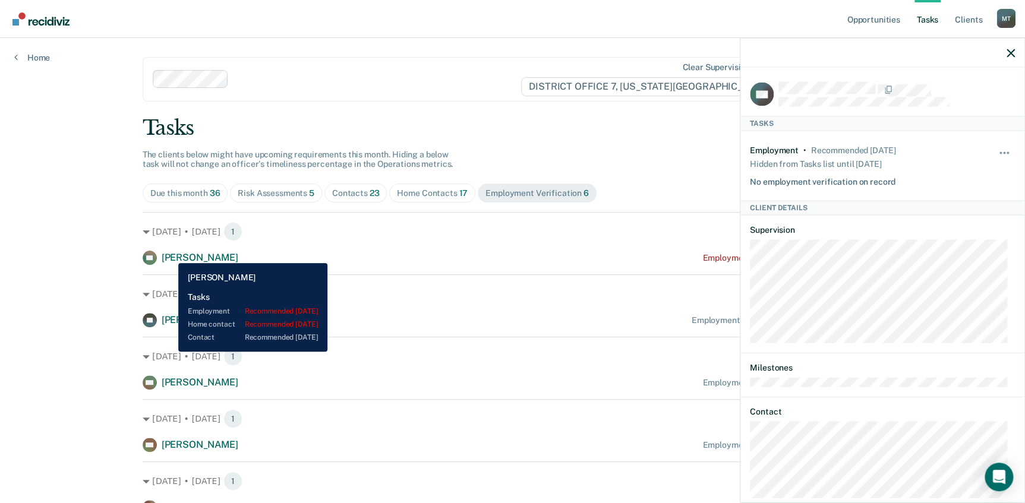
click at [169, 254] on span "[PERSON_NAME]" at bounding box center [200, 257] width 77 height 11
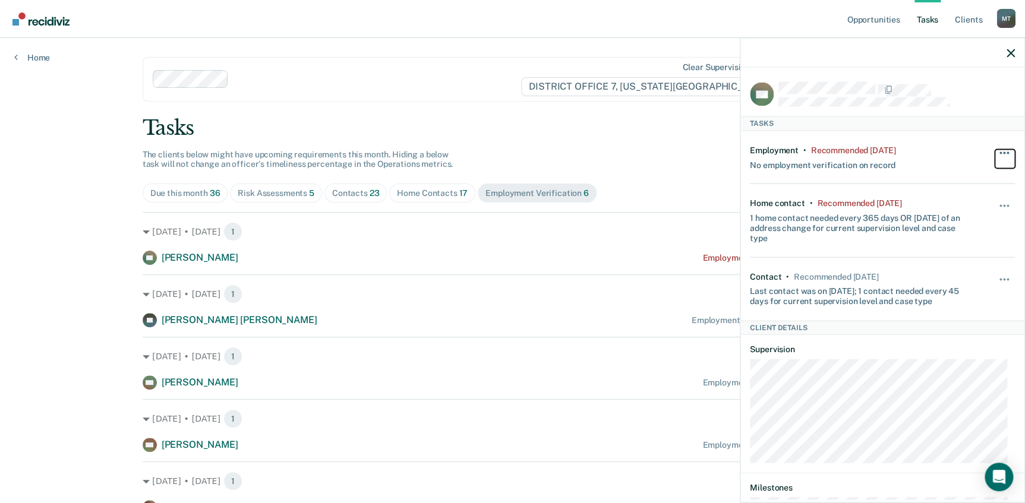
click at [1000, 150] on button "button" at bounding box center [1005, 158] width 20 height 19
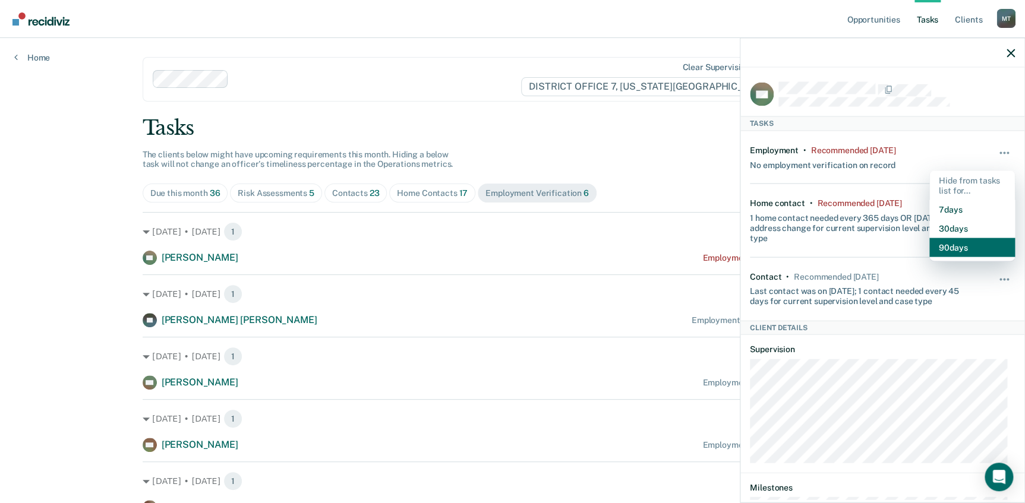
click at [947, 247] on button "90 days" at bounding box center [972, 247] width 86 height 19
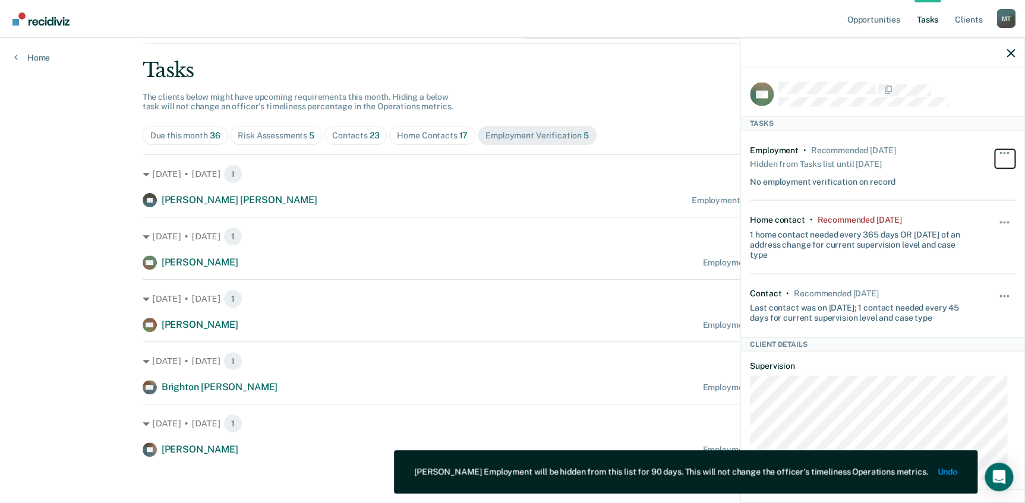
scroll to position [58, 0]
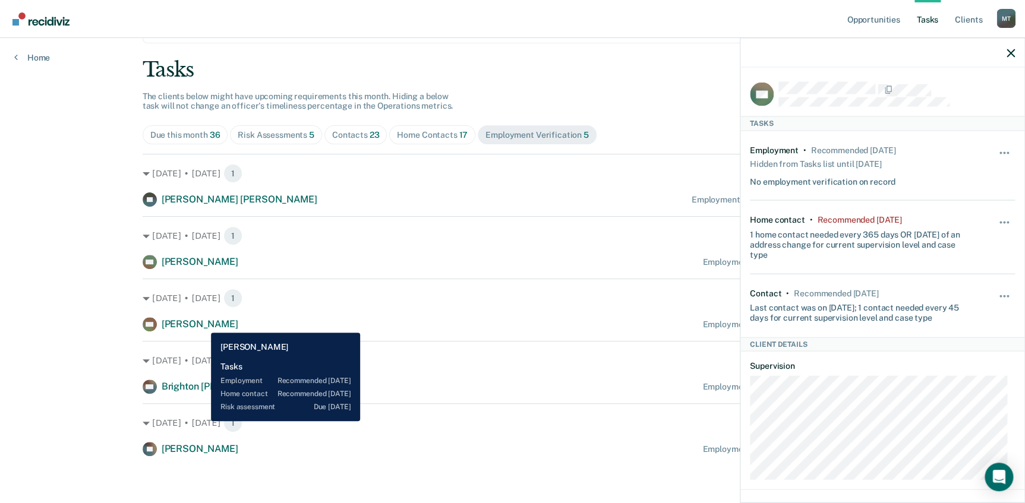
click at [202, 324] on span "[PERSON_NAME]" at bounding box center [200, 323] width 77 height 11
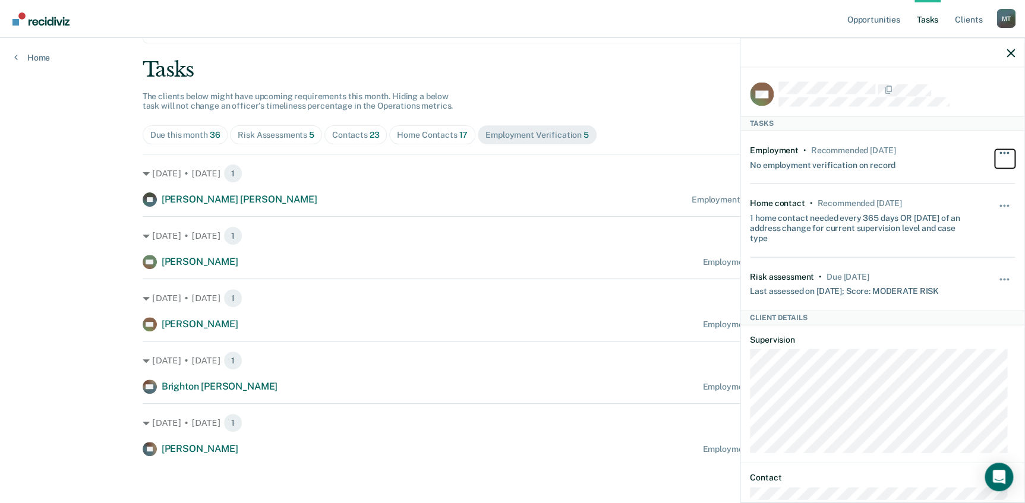
click at [998, 152] on button "button" at bounding box center [1005, 158] width 20 height 19
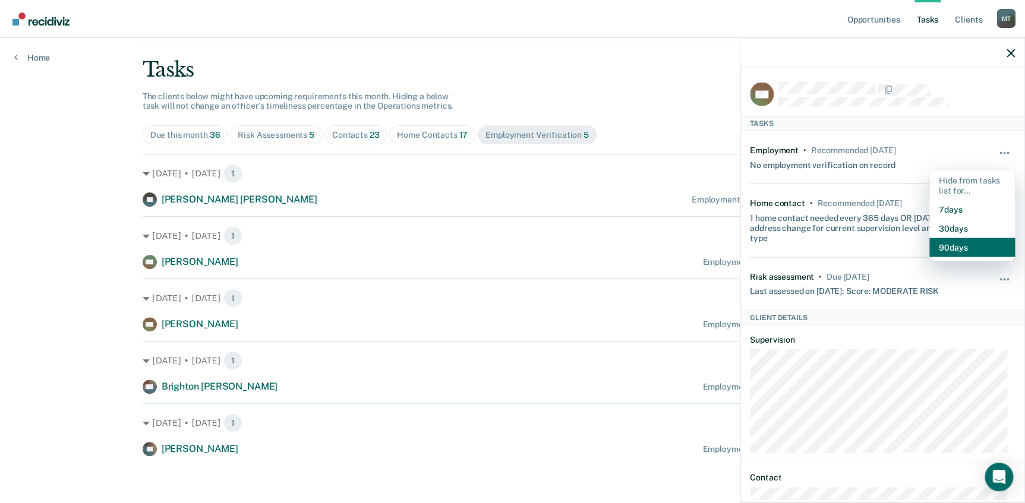
click at [951, 247] on button "90 days" at bounding box center [972, 247] width 86 height 19
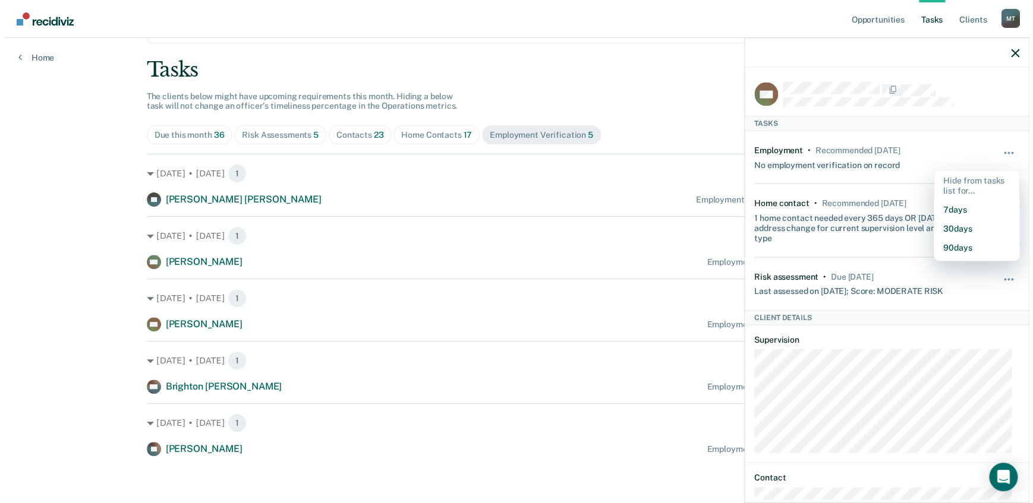
scroll to position [0, 0]
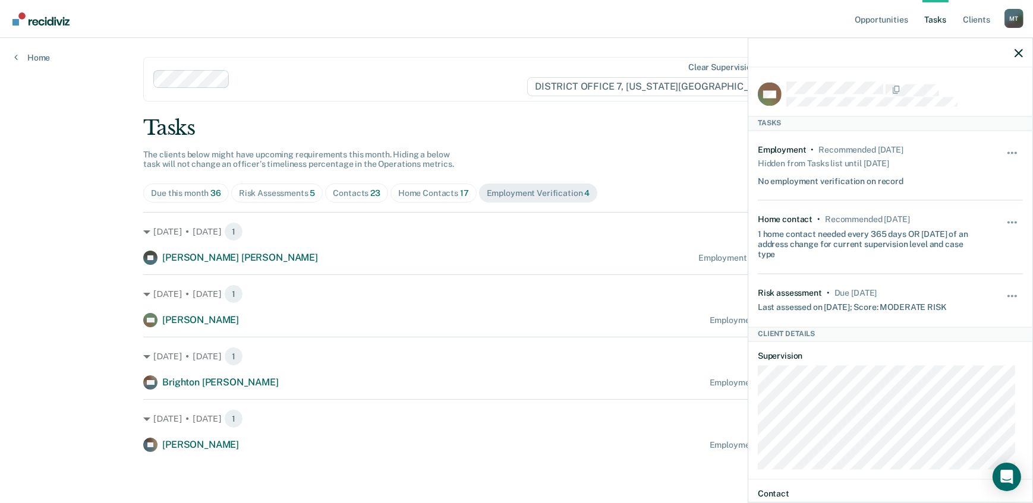
click at [710, 147] on div "Tasks The clients below might have upcoming requirements this month. Hiding a b…" at bounding box center [516, 284] width 746 height 336
click at [1020, 49] on icon "button" at bounding box center [1018, 53] width 8 height 8
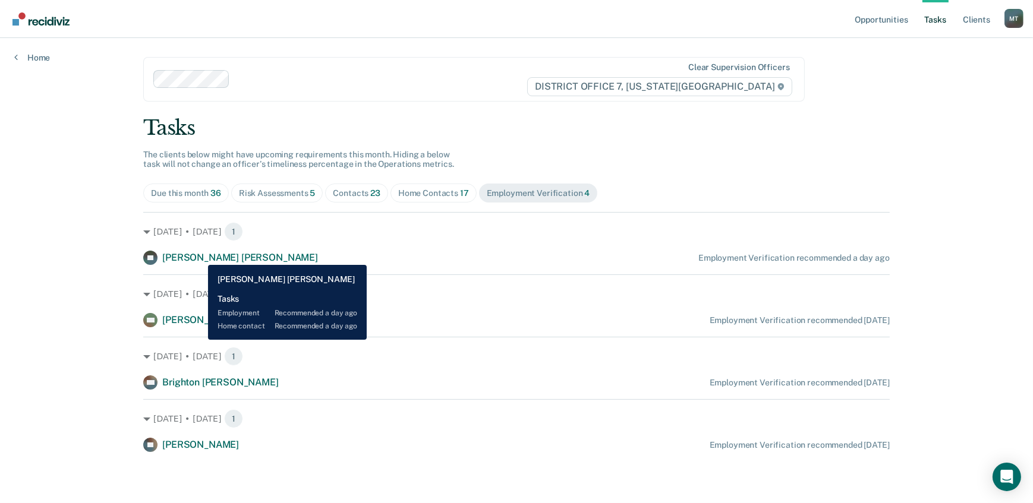
click at [199, 256] on span "[PERSON_NAME] [PERSON_NAME]" at bounding box center [240, 257] width 156 height 11
